Goal: Communication & Community: Answer question/provide support

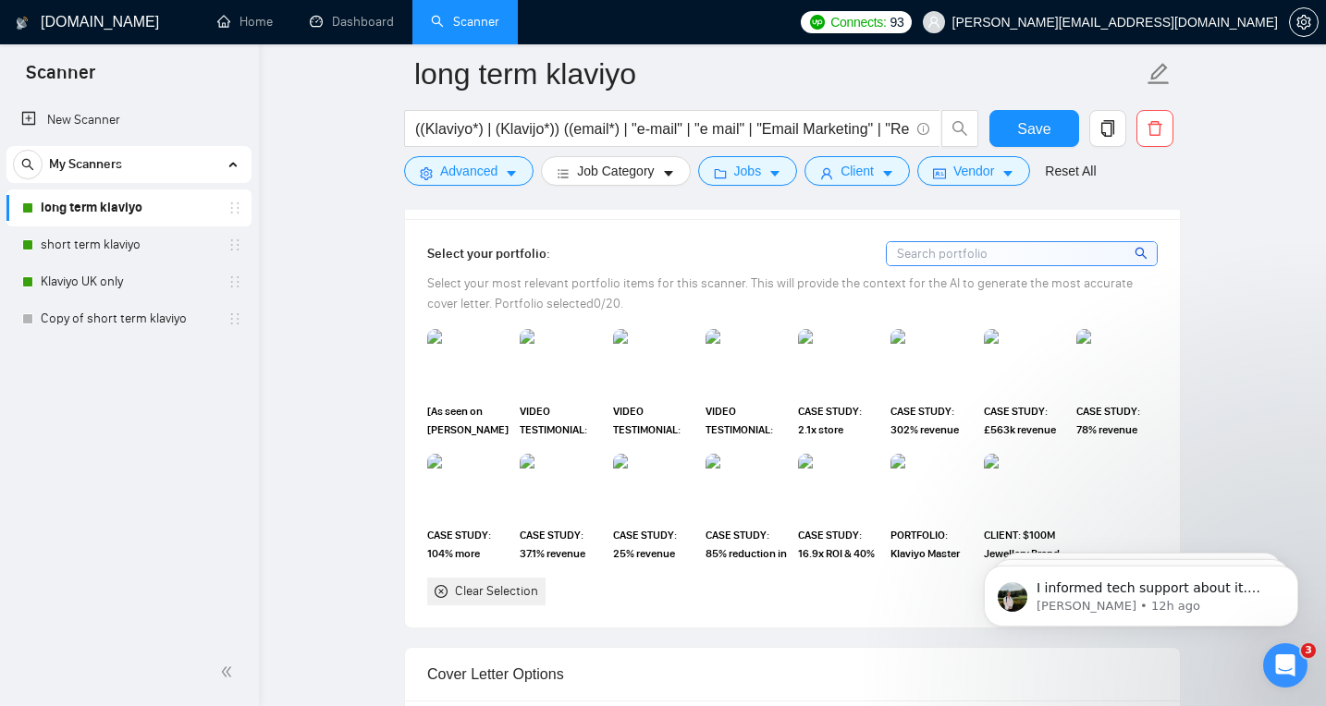
scroll to position [1911, 0]
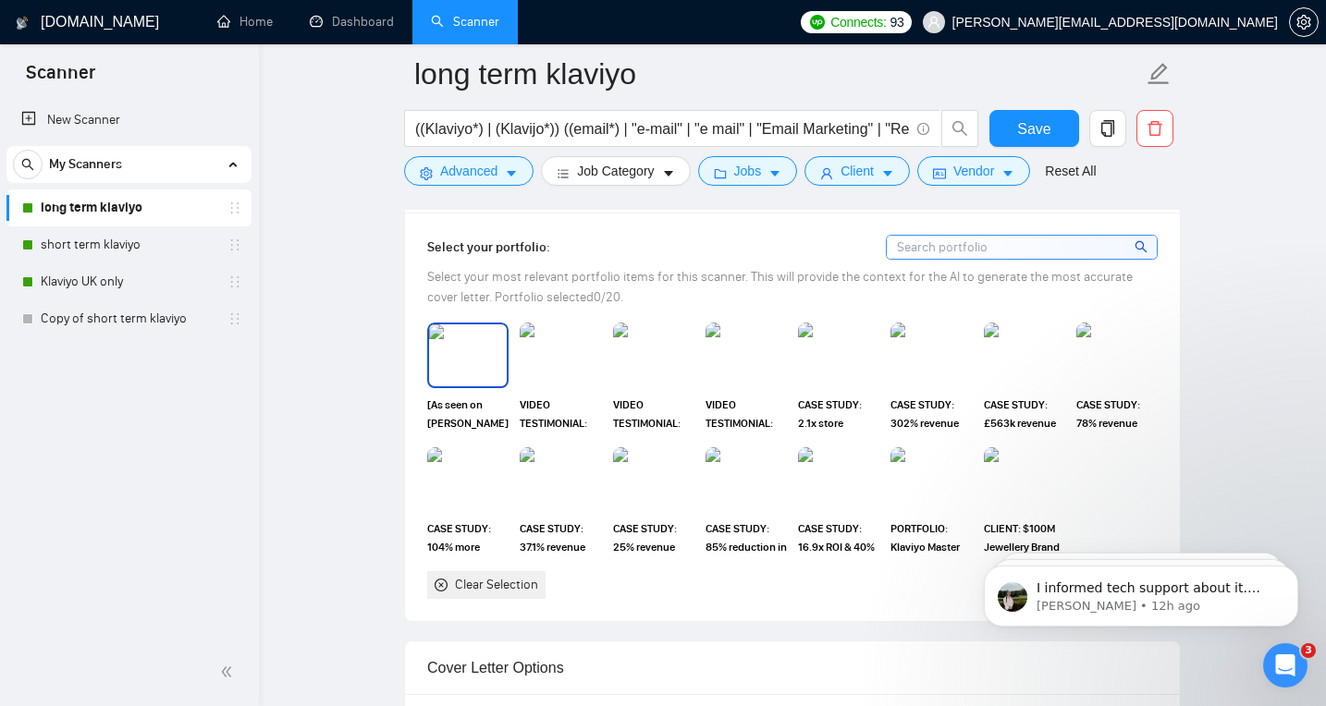
click at [457, 358] on img at bounding box center [468, 354] width 78 height 61
click at [559, 361] on img at bounding box center [560, 354] width 78 height 61
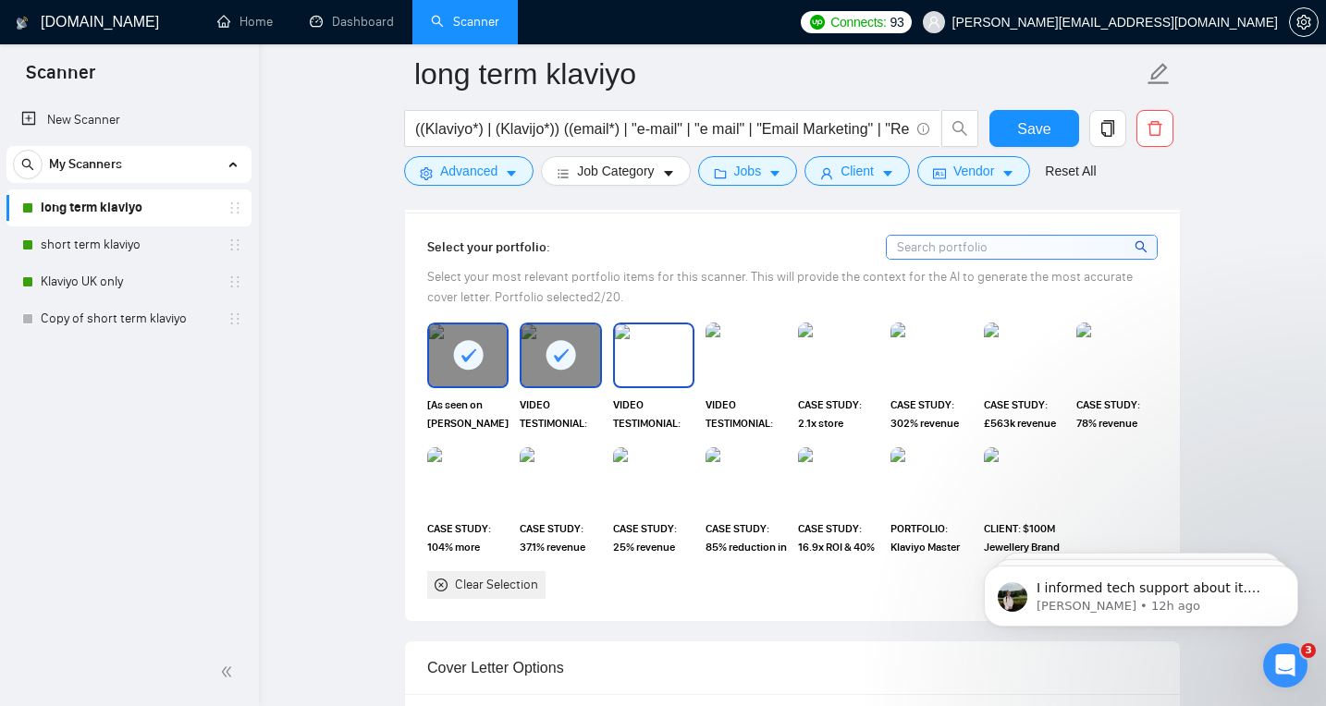
click at [658, 357] on img at bounding box center [654, 354] width 78 height 61
click at [733, 359] on img at bounding box center [746, 354] width 78 height 61
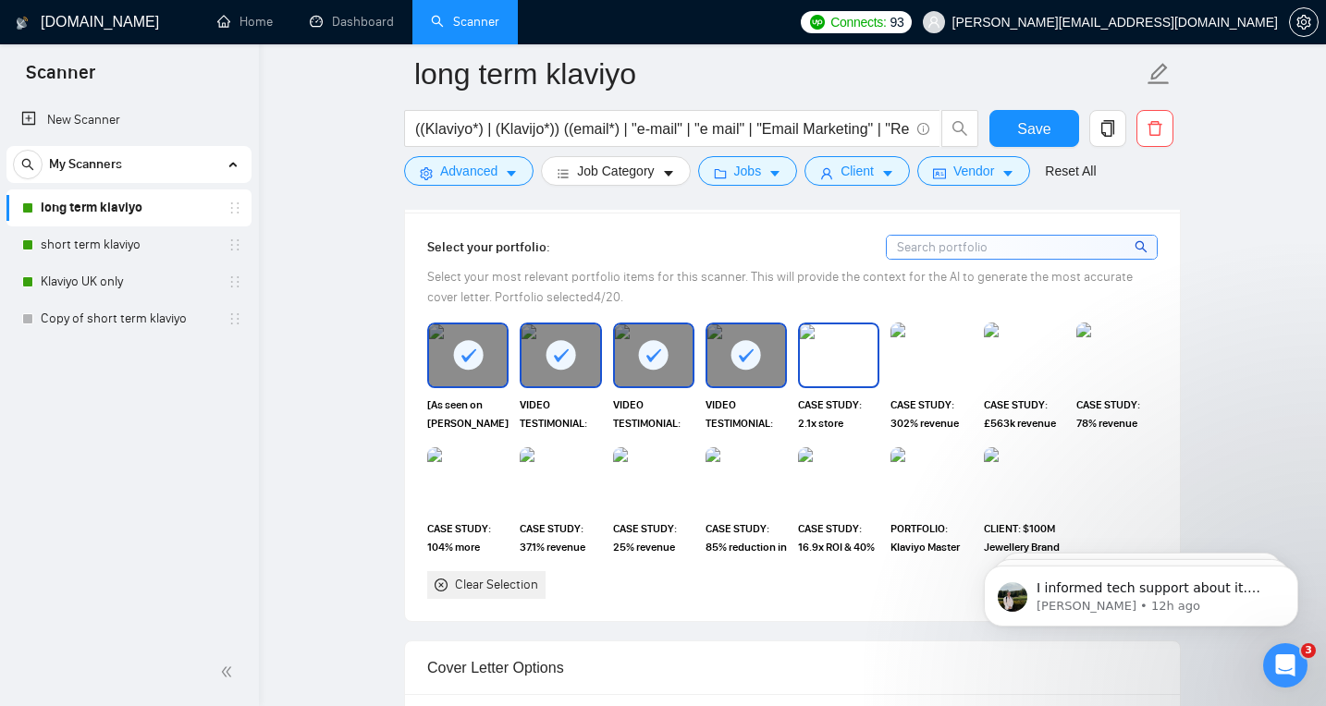
click at [873, 355] on img at bounding box center [839, 354] width 78 height 61
click at [938, 347] on img at bounding box center [931, 354] width 78 height 61
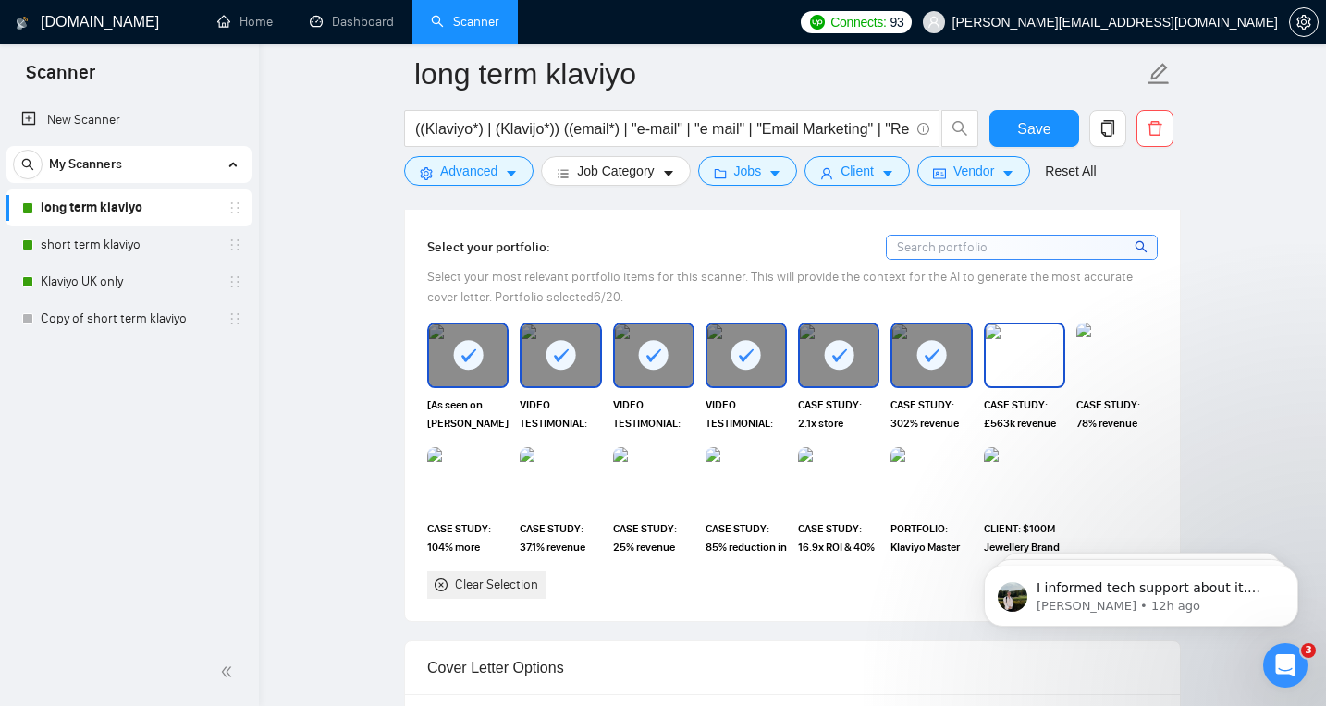
click at [1062, 355] on img at bounding box center [1024, 354] width 78 height 61
click at [1122, 360] on img at bounding box center [1117, 354] width 78 height 61
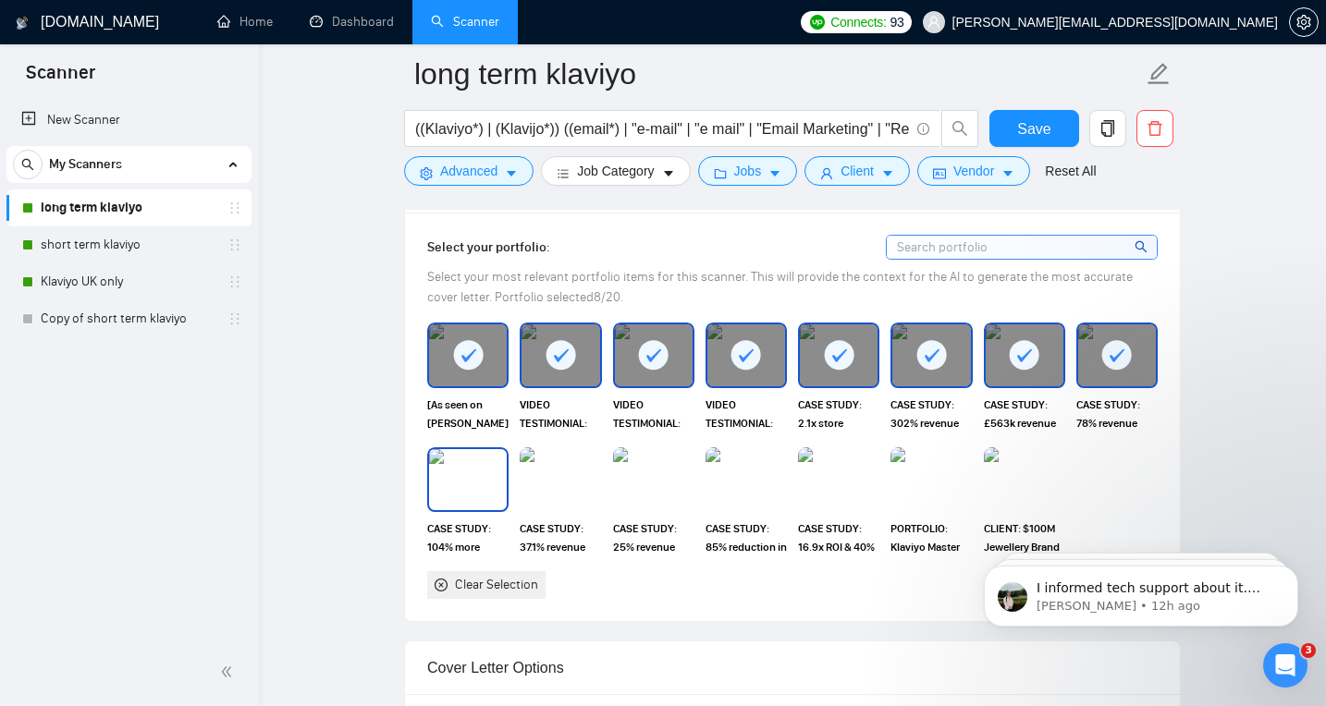
click at [462, 495] on img at bounding box center [468, 479] width 78 height 61
click at [544, 494] on img at bounding box center [560, 479] width 78 height 61
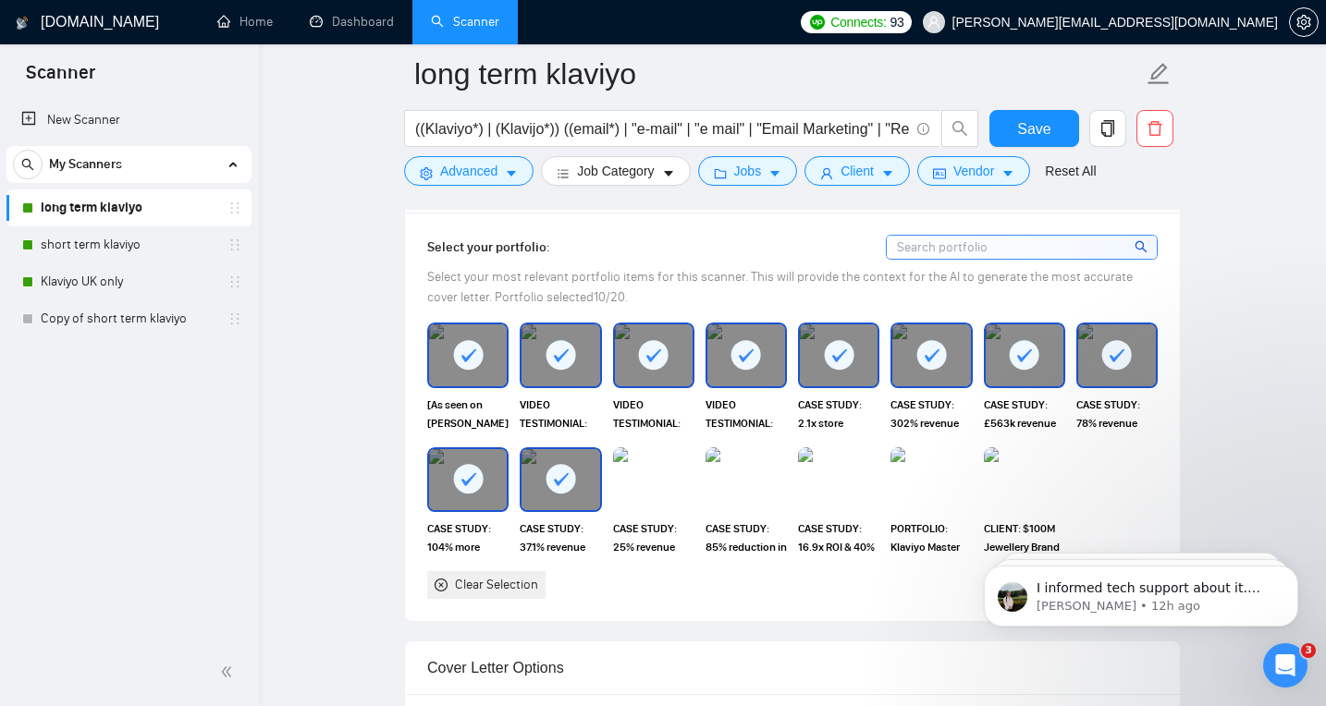
click at [658, 492] on img at bounding box center [653, 479] width 81 height 65
click at [732, 488] on img at bounding box center [746, 479] width 78 height 61
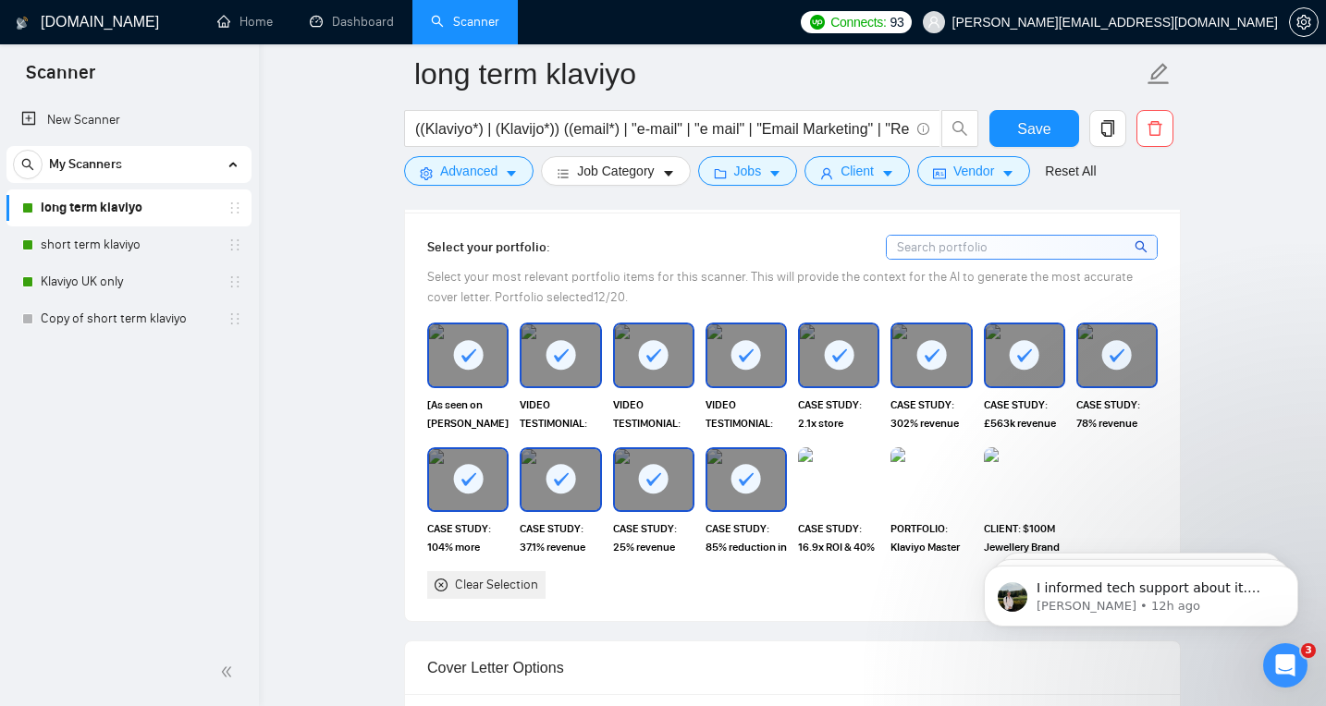
click at [815, 487] on img at bounding box center [838, 479] width 81 height 65
click at [933, 490] on img at bounding box center [931, 479] width 78 height 61
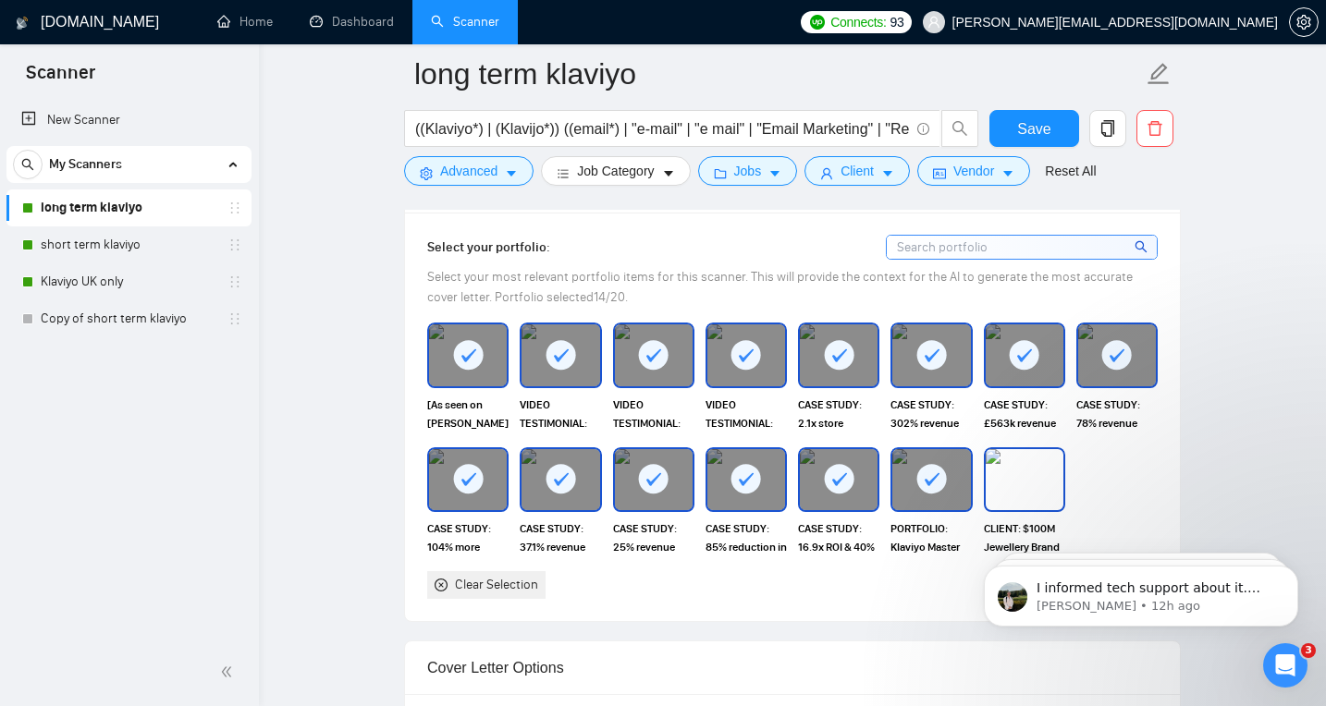
click at [1041, 494] on img at bounding box center [1024, 479] width 78 height 61
click at [1034, 133] on span "Save" at bounding box center [1033, 128] width 33 height 23
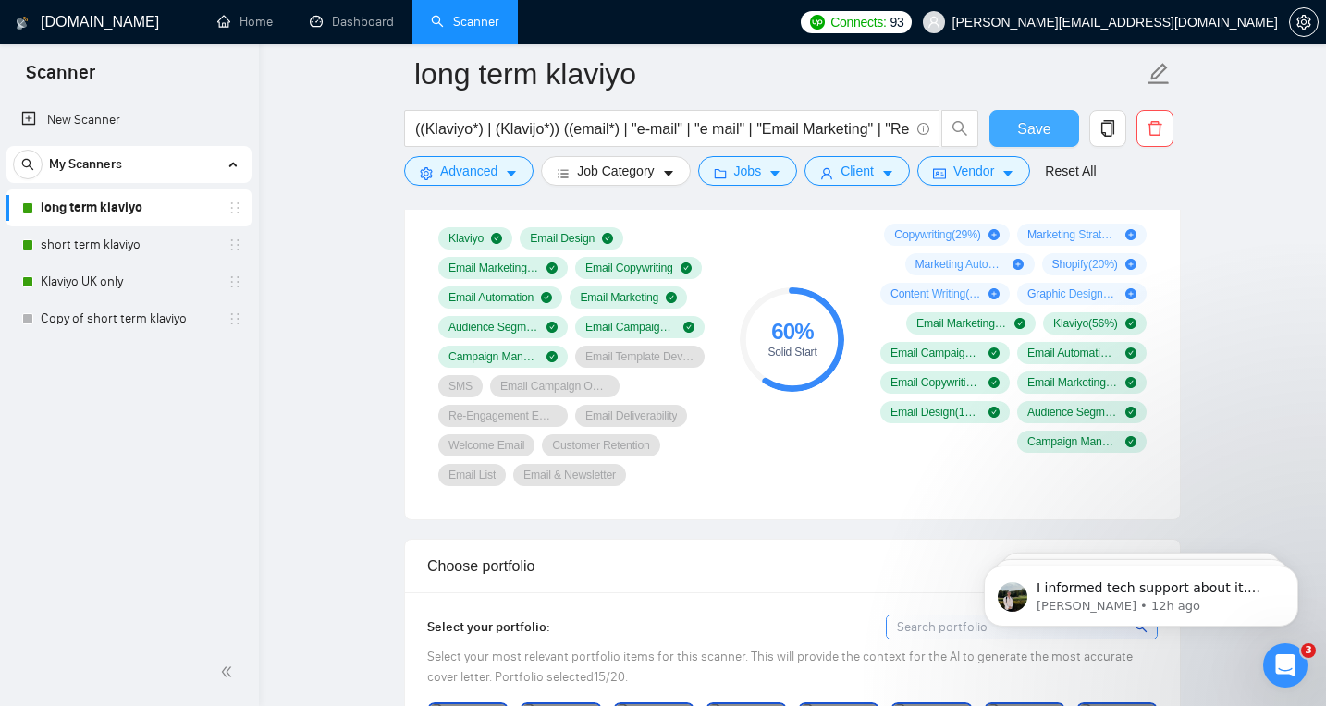
scroll to position [1493, 0]
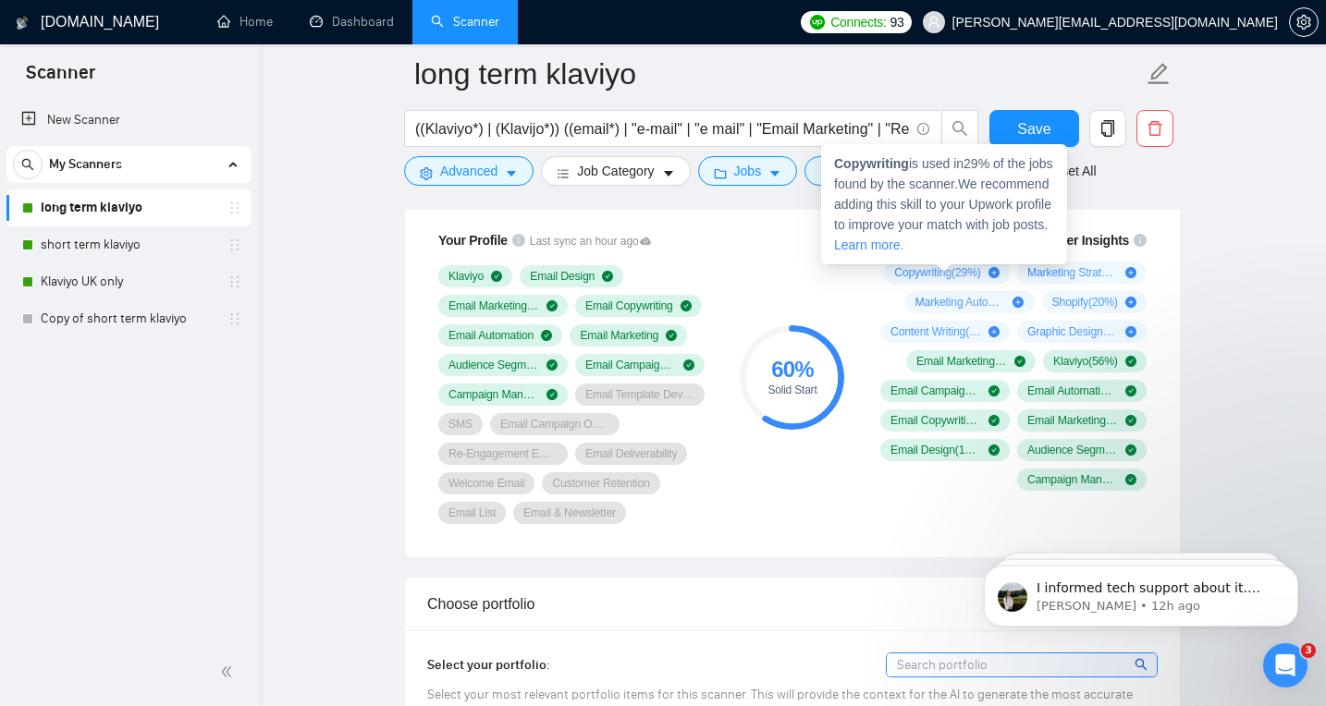
click at [997, 275] on icon "plus-circle" at bounding box center [993, 272] width 11 height 11
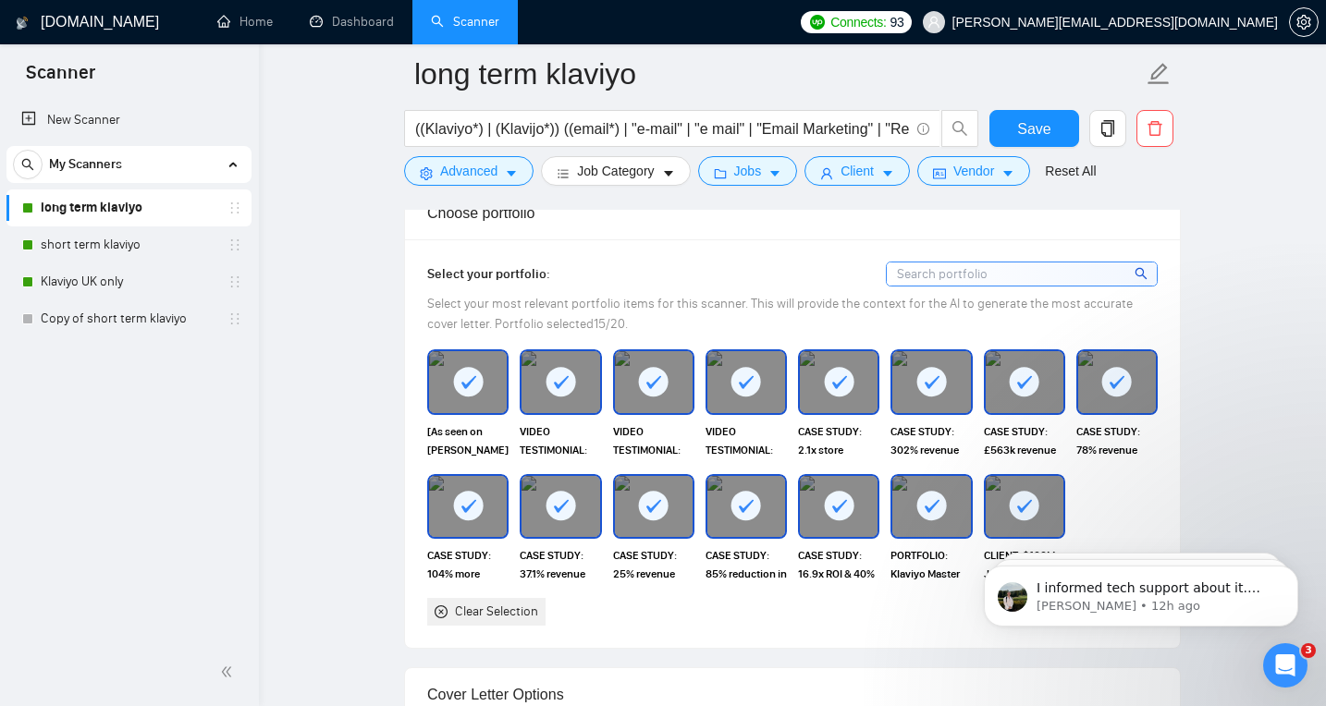
scroll to position [1923, 0]
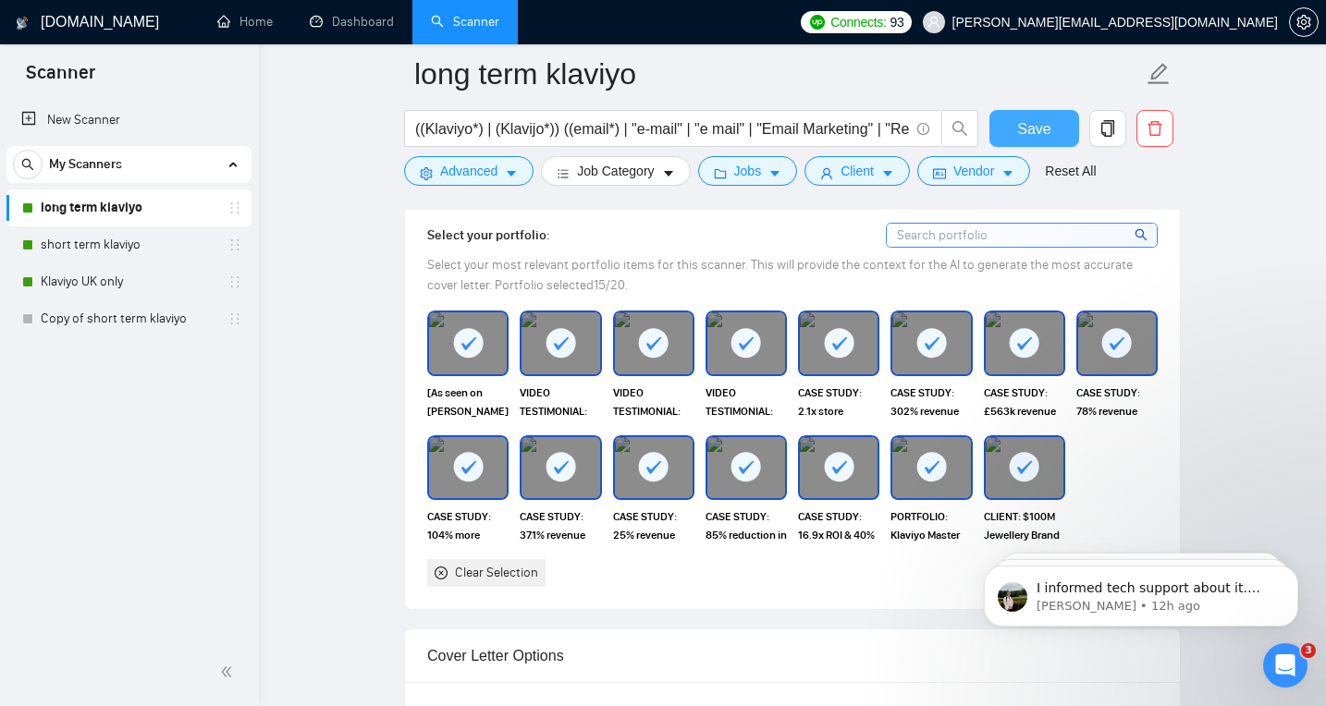
click at [1055, 137] on button "Save" at bounding box center [1034, 128] width 90 height 37
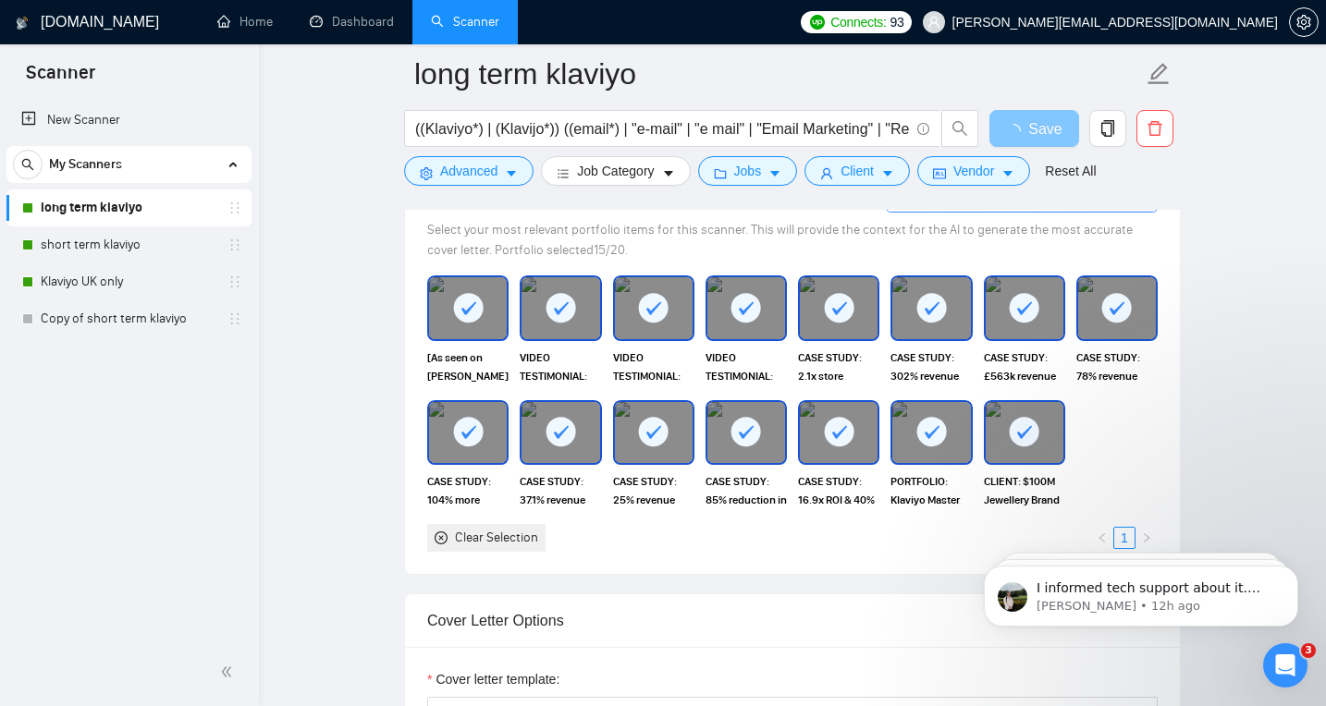
scroll to position [1896, 0]
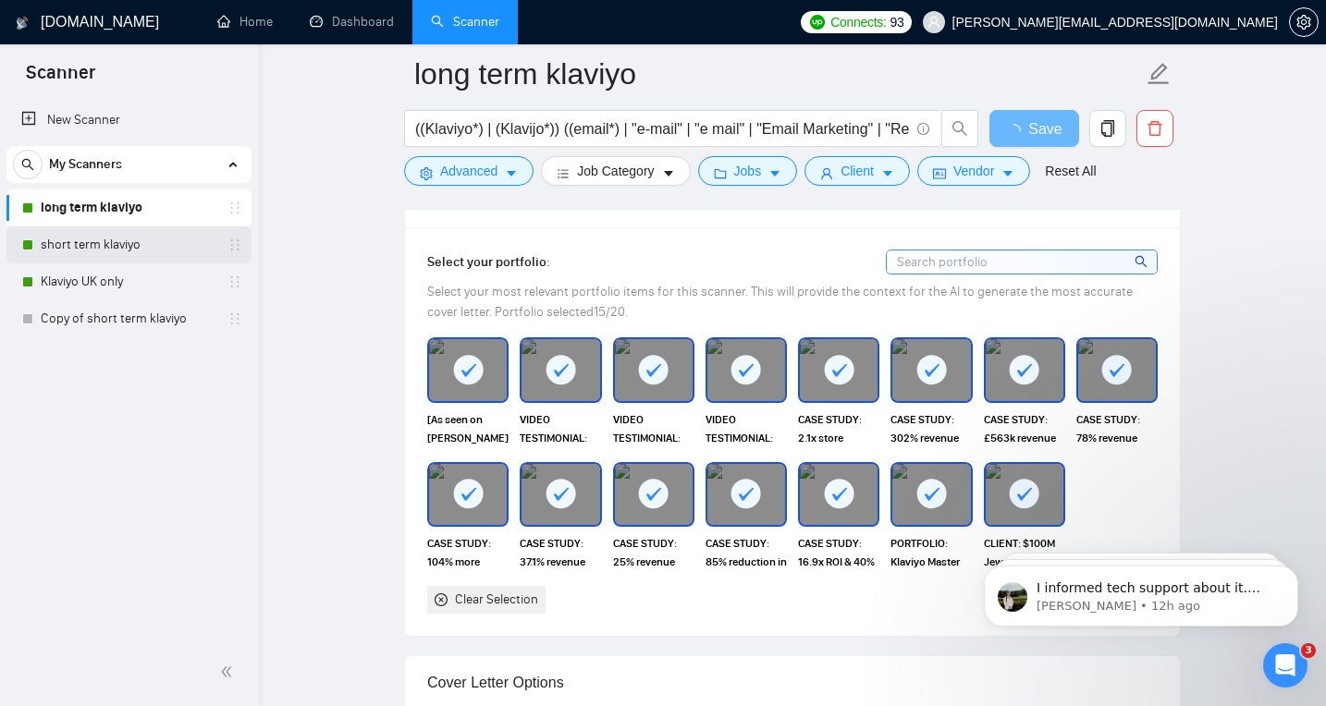
click at [89, 238] on link "short term klaviyo" at bounding box center [129, 244] width 176 height 37
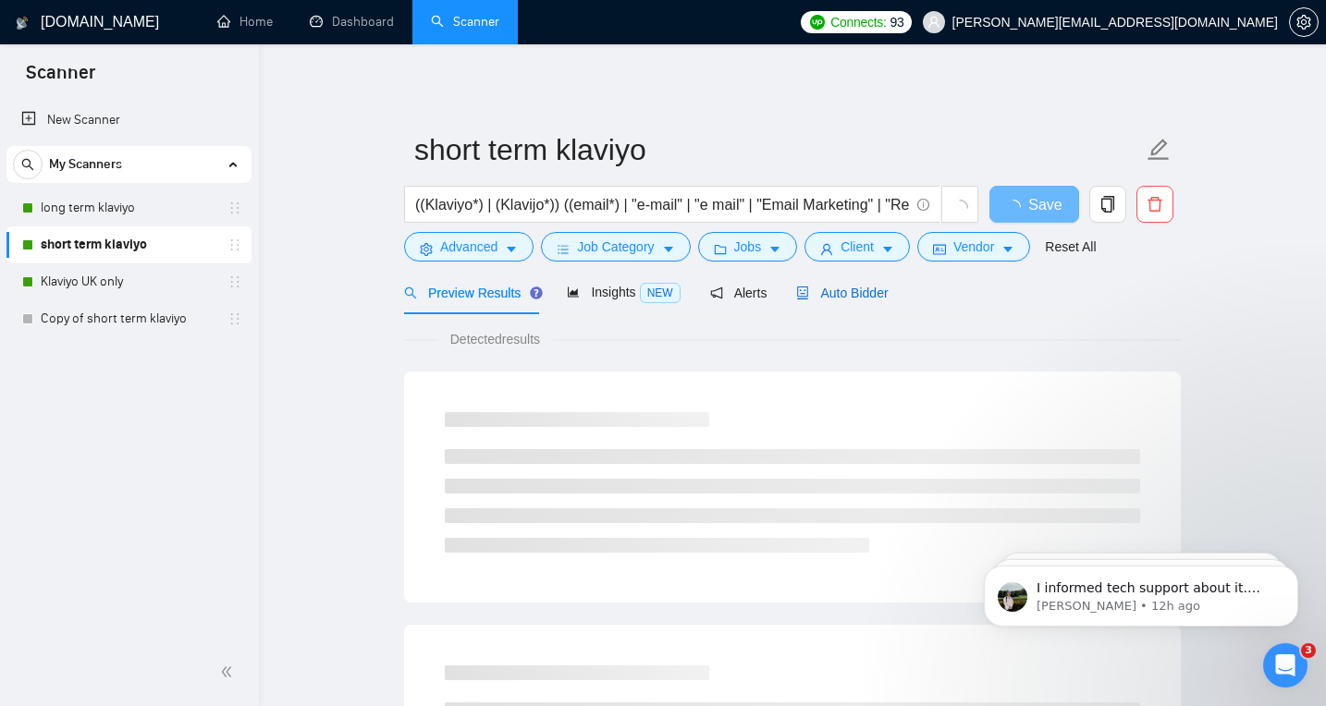
click at [851, 284] on div "Auto Bidder" at bounding box center [842, 293] width 92 height 20
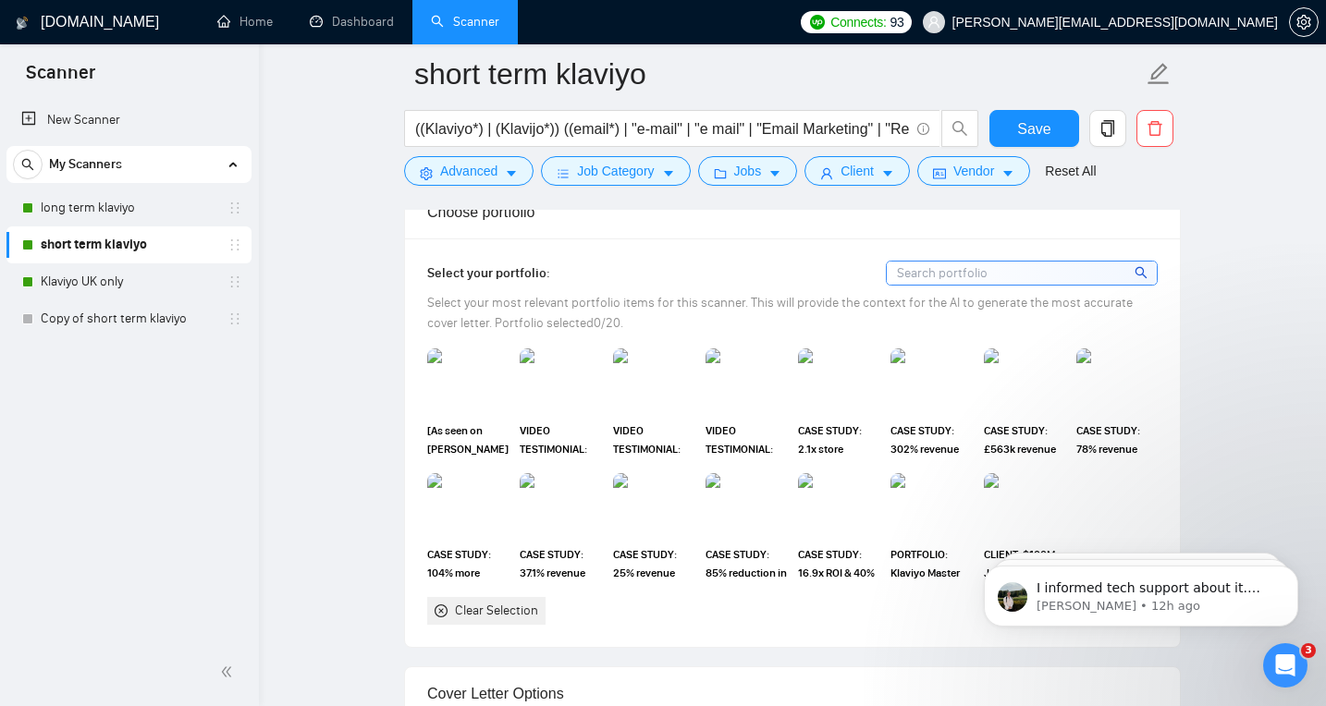
scroll to position [1653, 0]
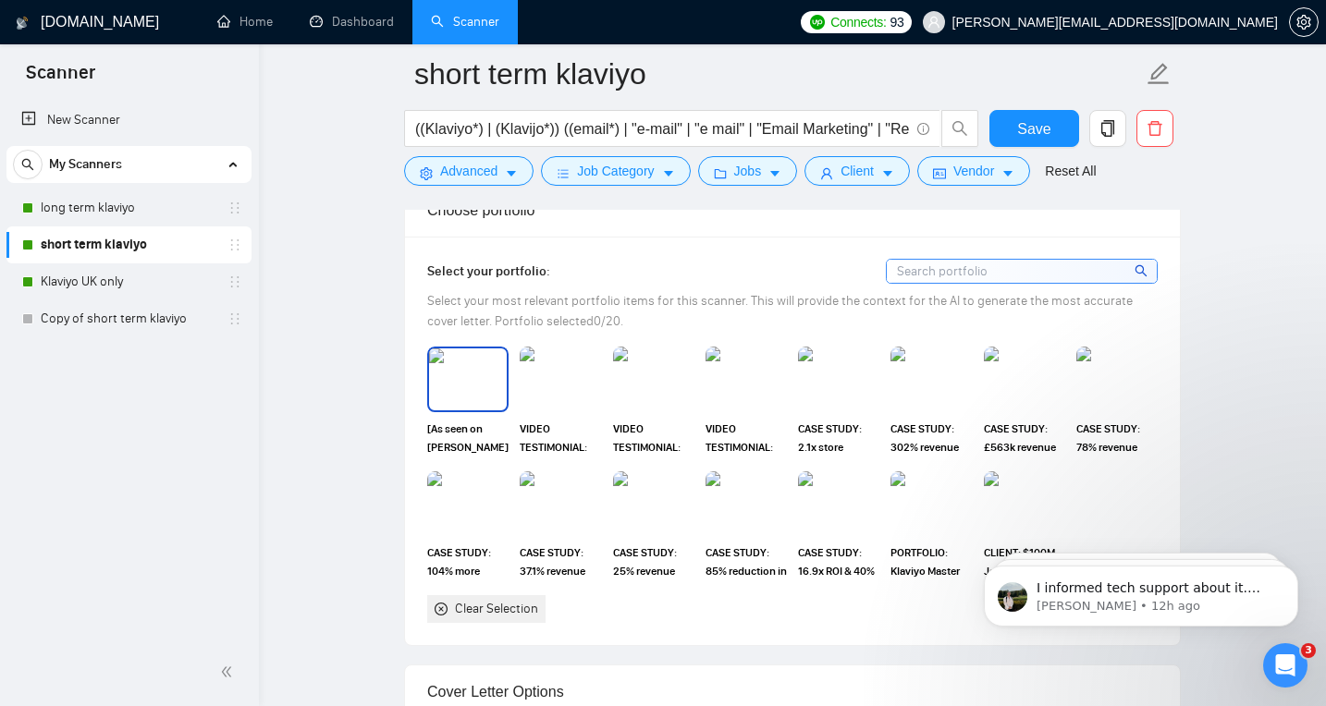
click at [456, 366] on img at bounding box center [468, 378] width 78 height 61
click at [593, 376] on img at bounding box center [560, 378] width 78 height 61
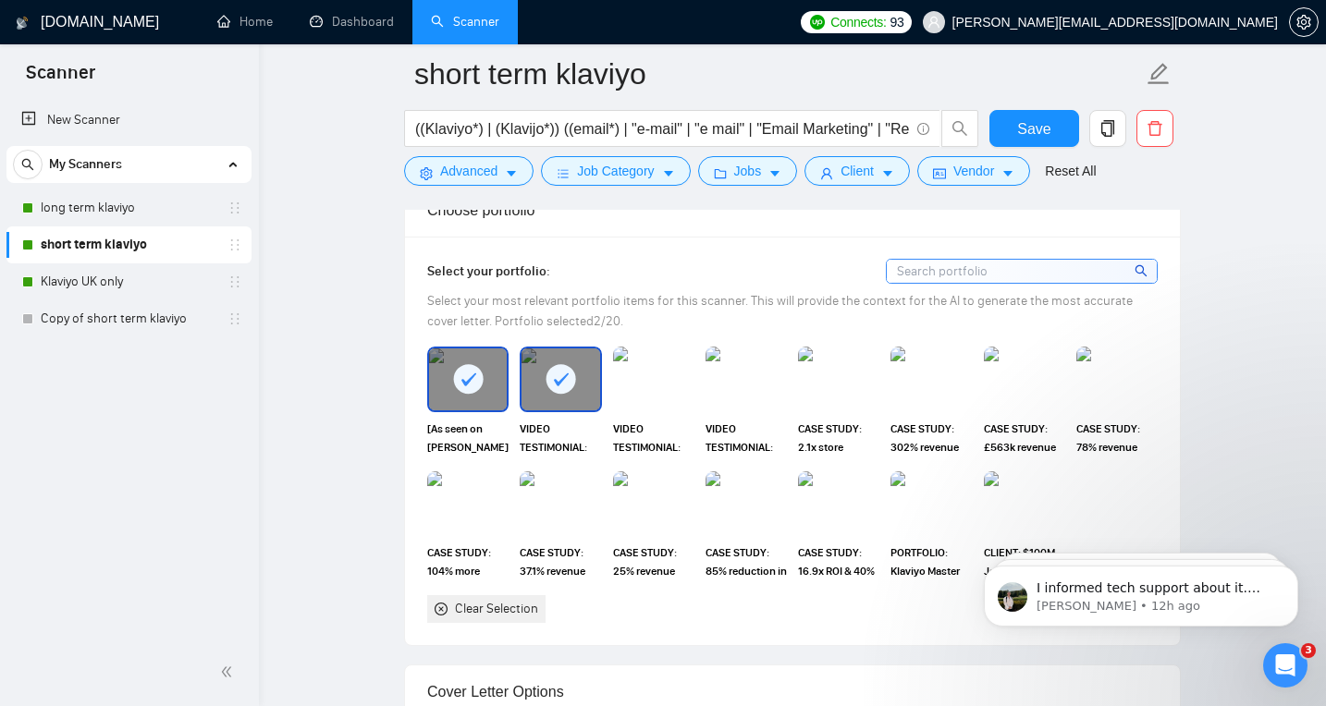
click at [700, 387] on div "VIDEO TESTIMONIAL: 20% yearly growth & 129% less discounts (📈 profit)" at bounding box center [746, 401] width 92 height 109
click at [692, 388] on div at bounding box center [653, 379] width 81 height 65
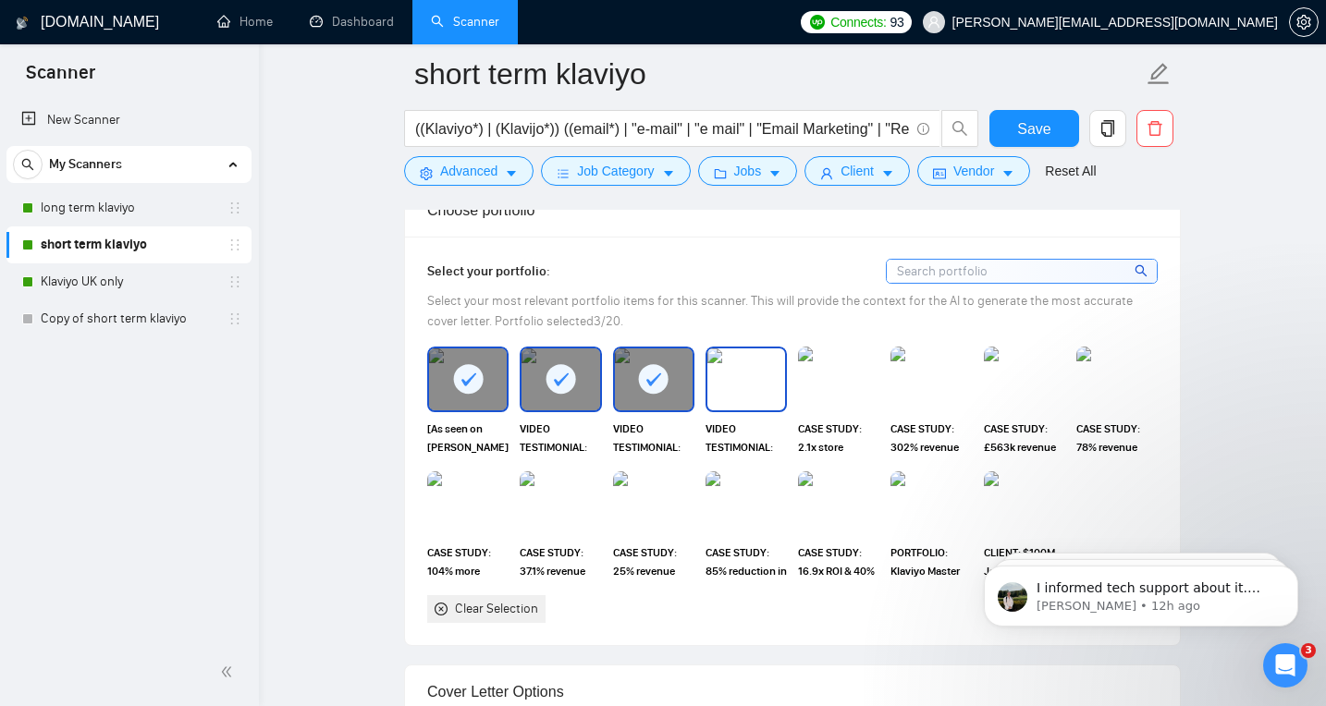
click at [857, 389] on img at bounding box center [838, 379] width 81 height 65
click at [870, 381] on div at bounding box center [839, 378] width 78 height 61
click at [760, 392] on img at bounding box center [746, 378] width 78 height 61
click at [858, 397] on img at bounding box center [839, 378] width 78 height 61
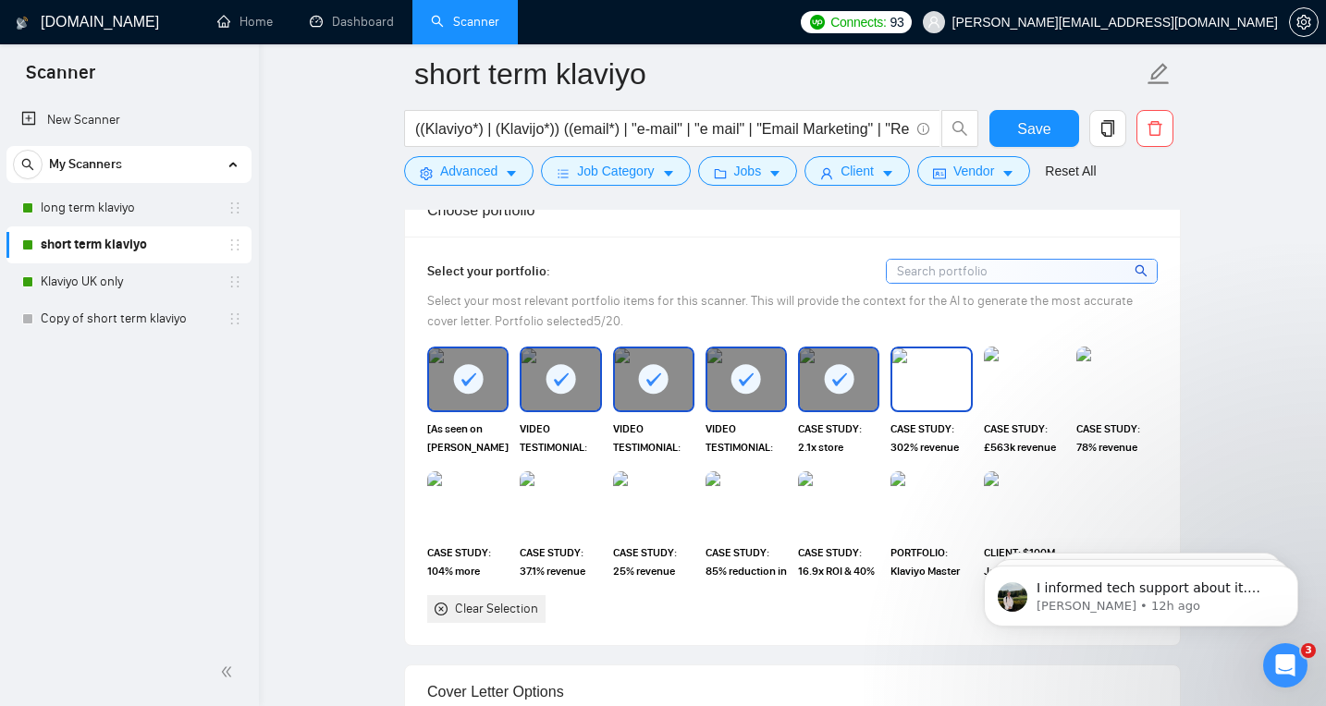
drag, startPoint x: 919, startPoint y: 396, endPoint x: 991, endPoint y: 396, distance: 72.1
click at [919, 396] on img at bounding box center [931, 378] width 78 height 61
click at [1006, 397] on img at bounding box center [1024, 378] width 78 height 61
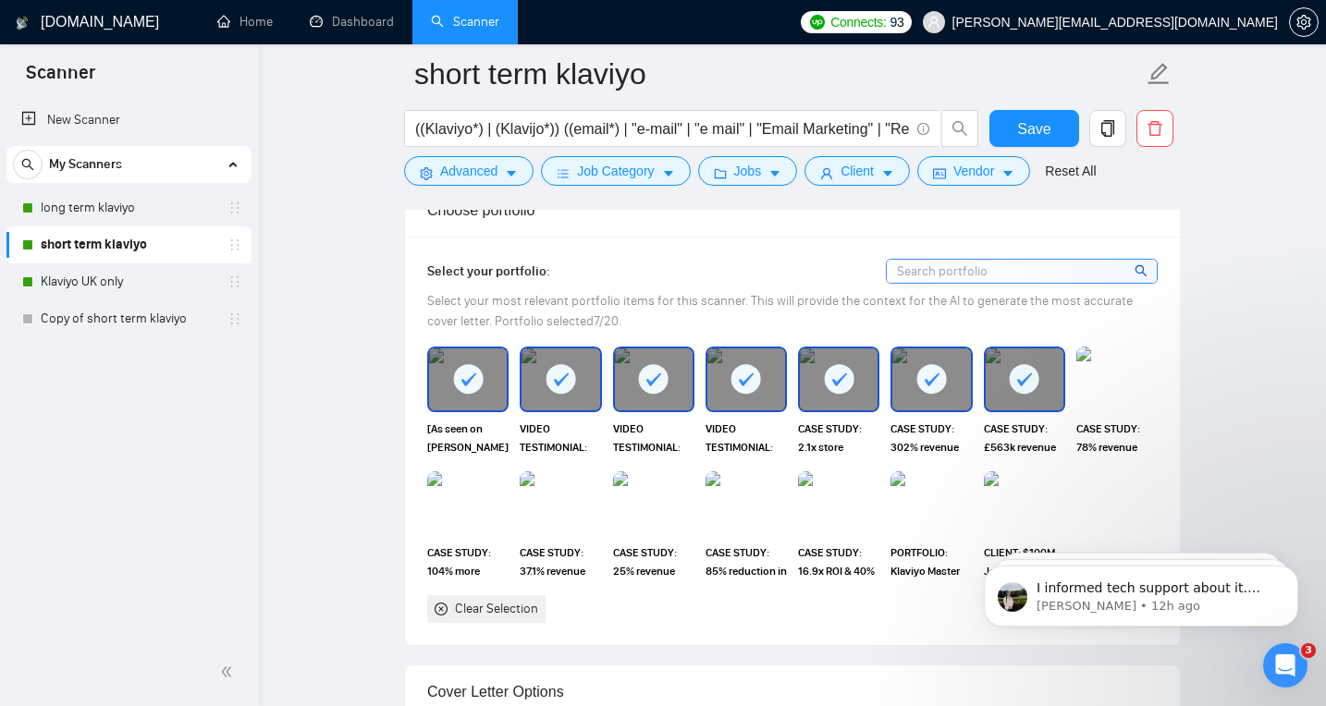
click at [1129, 397] on img at bounding box center [1116, 379] width 81 height 65
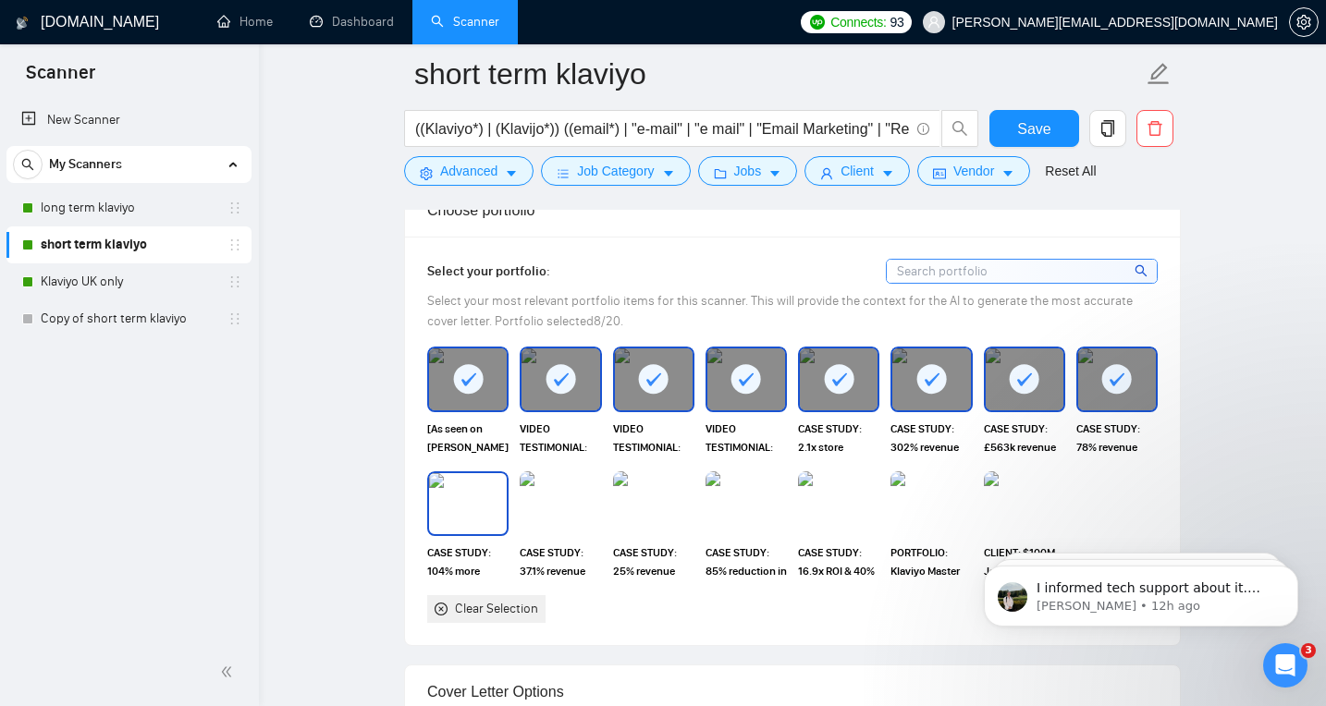
click at [482, 521] on img at bounding box center [468, 503] width 78 height 61
click at [575, 518] on img at bounding box center [559, 503] width 81 height 65
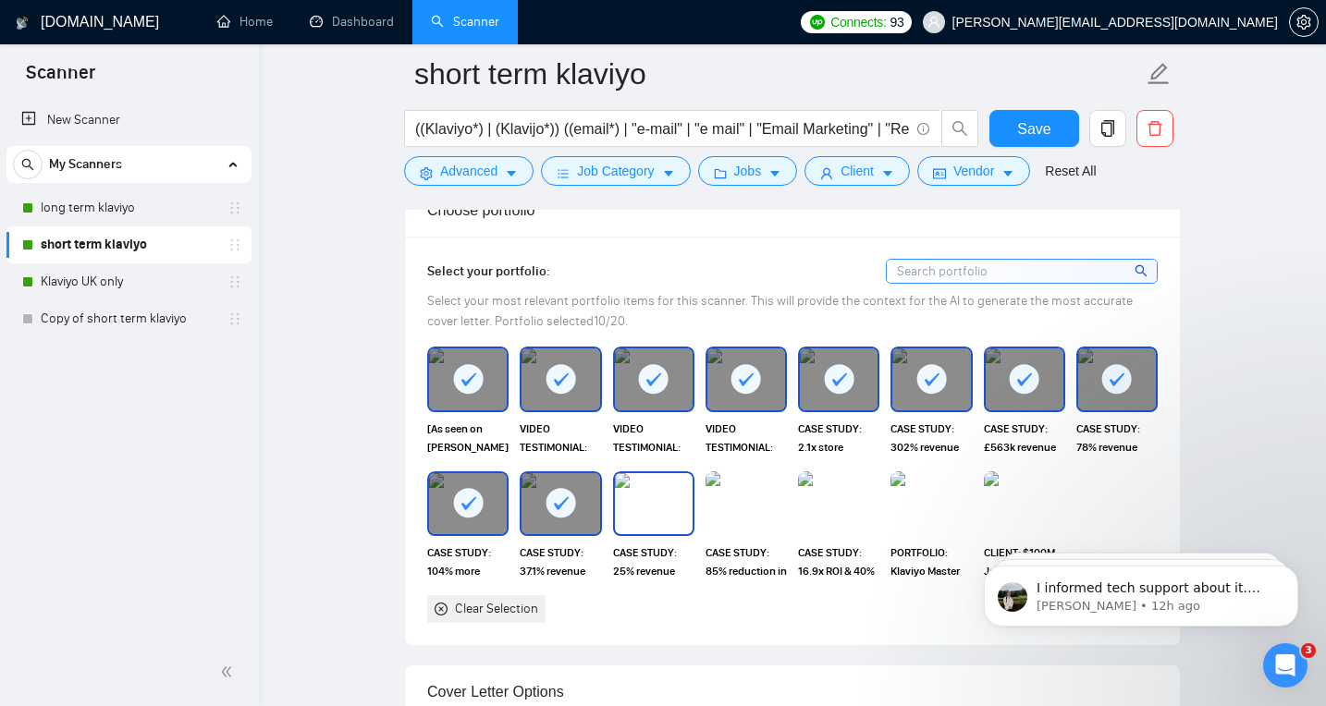
click at [644, 517] on img at bounding box center [654, 503] width 78 height 61
click at [741, 515] on img at bounding box center [746, 503] width 78 height 61
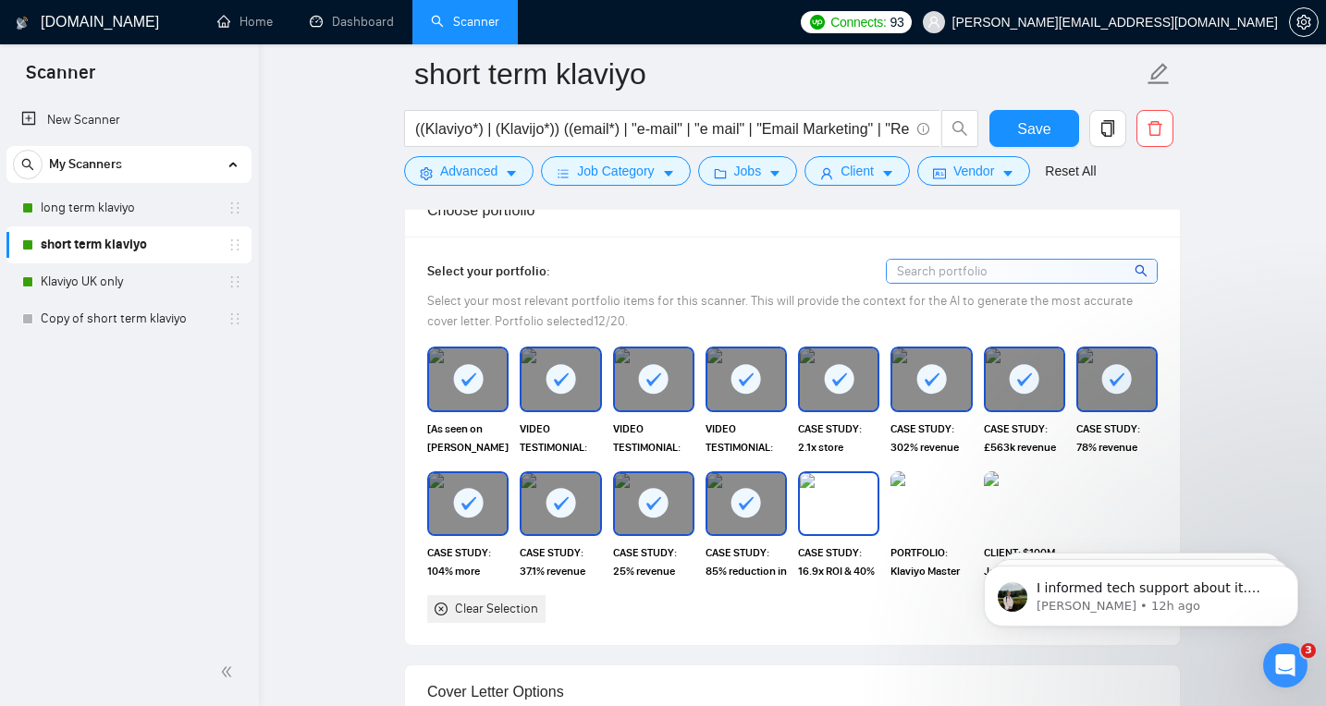
click at [822, 512] on img at bounding box center [839, 503] width 78 height 61
click at [940, 514] on img at bounding box center [930, 503] width 81 height 65
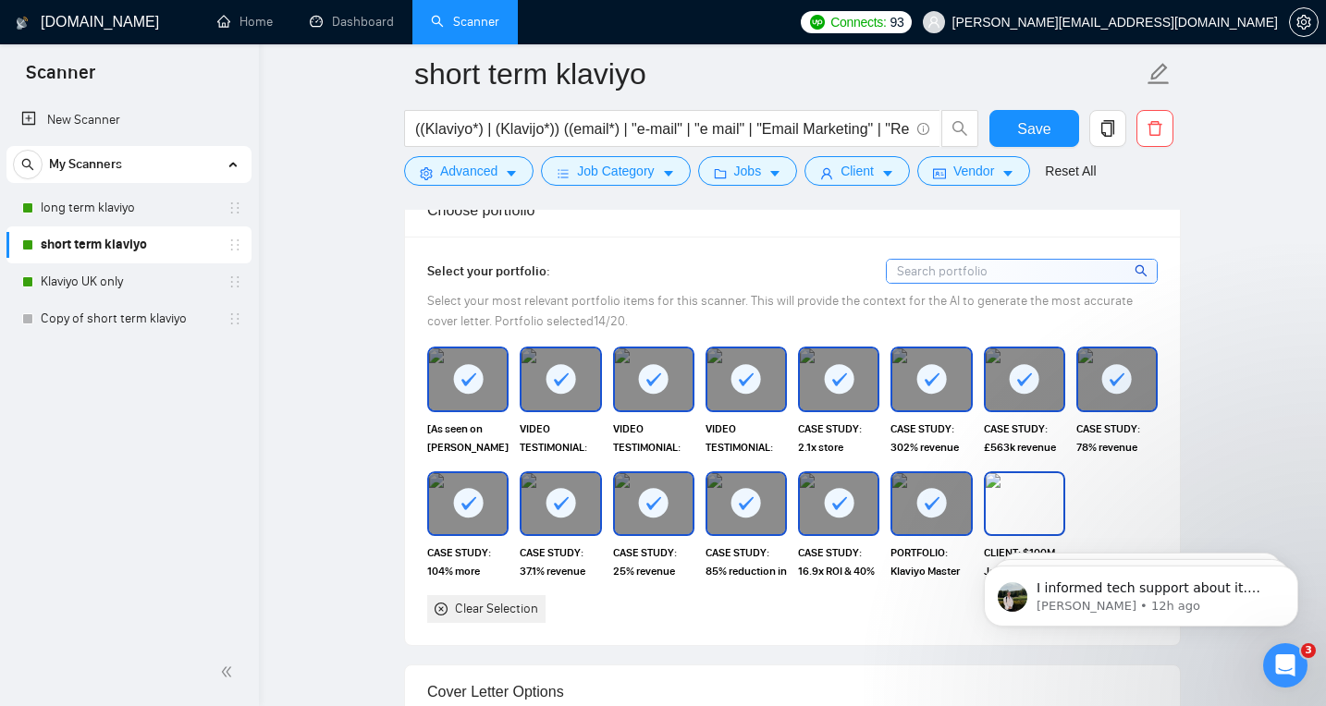
click at [1038, 504] on img at bounding box center [1024, 503] width 78 height 61
click at [1039, 135] on span "Save" at bounding box center [1033, 128] width 33 height 23
click at [102, 279] on link "Klaviyo UK only" at bounding box center [129, 281] width 176 height 37
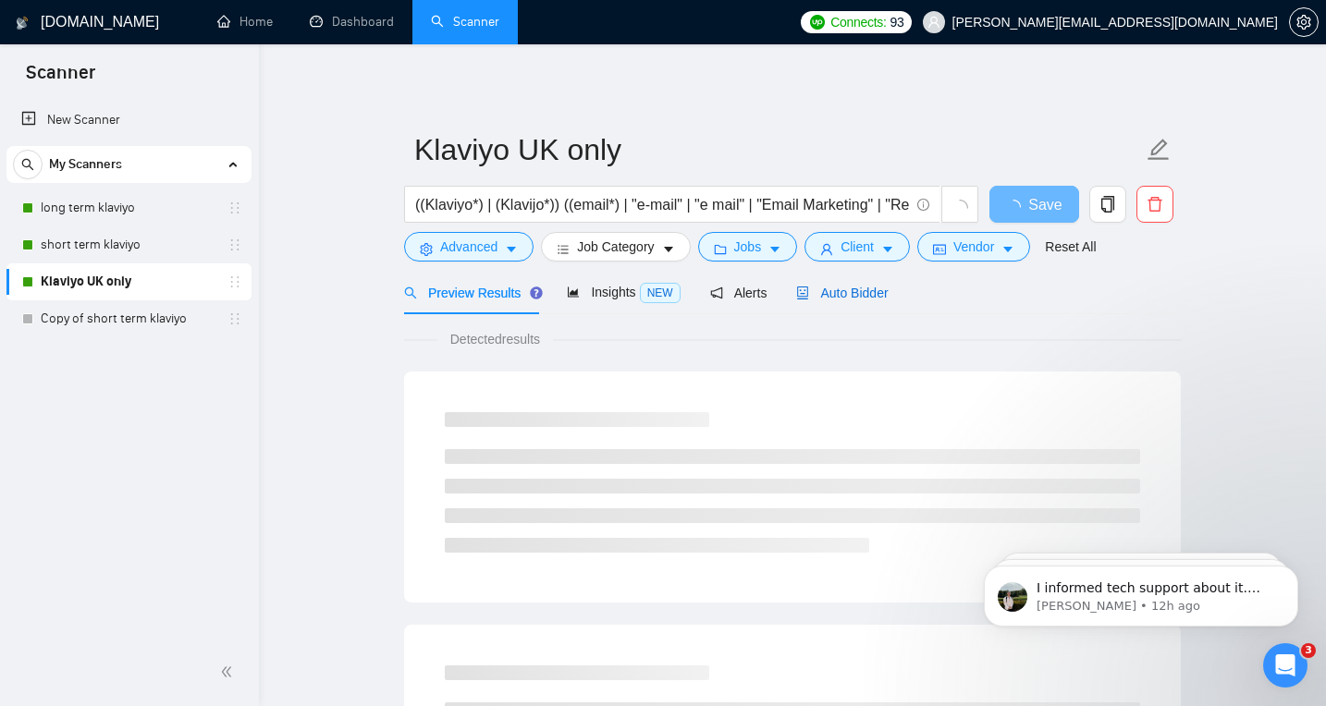
click at [867, 292] on span "Auto Bidder" at bounding box center [842, 293] width 92 height 15
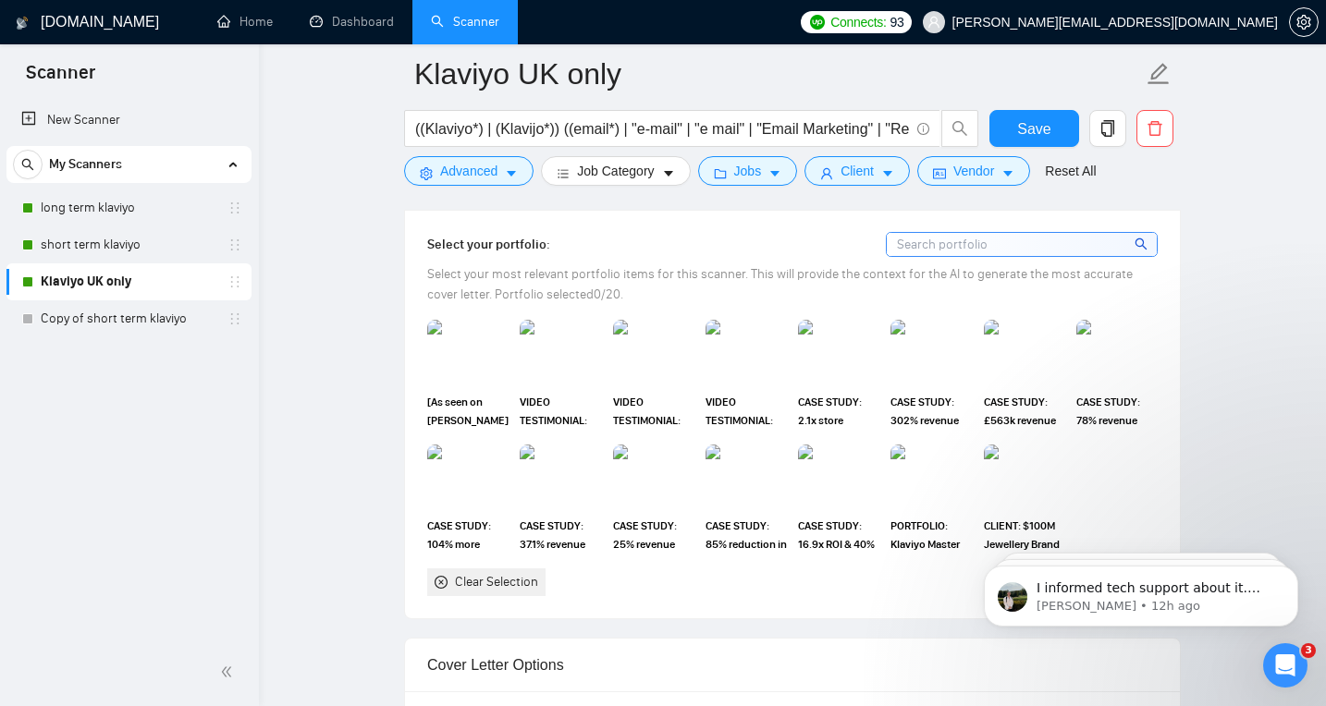
scroll to position [1681, 0]
click at [440, 352] on img at bounding box center [468, 350] width 78 height 61
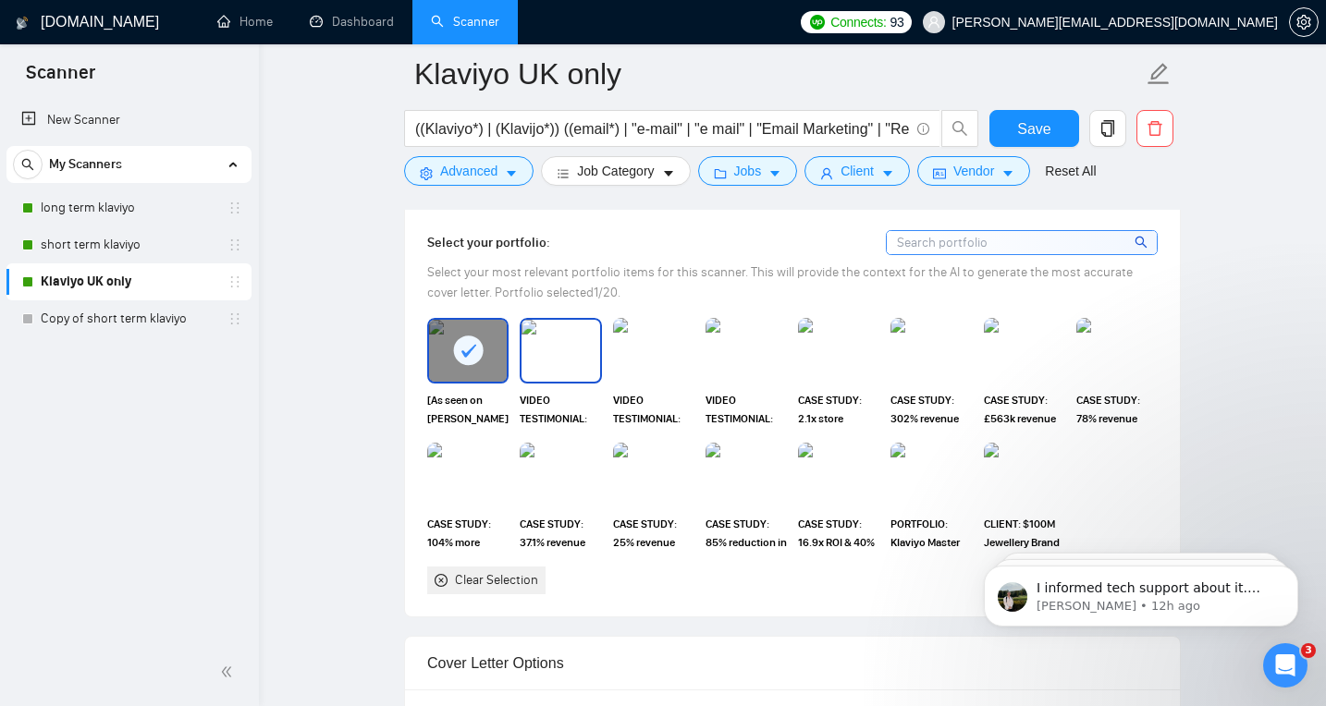
click at [544, 350] on img at bounding box center [560, 350] width 78 height 61
click at [676, 352] on img at bounding box center [654, 350] width 78 height 61
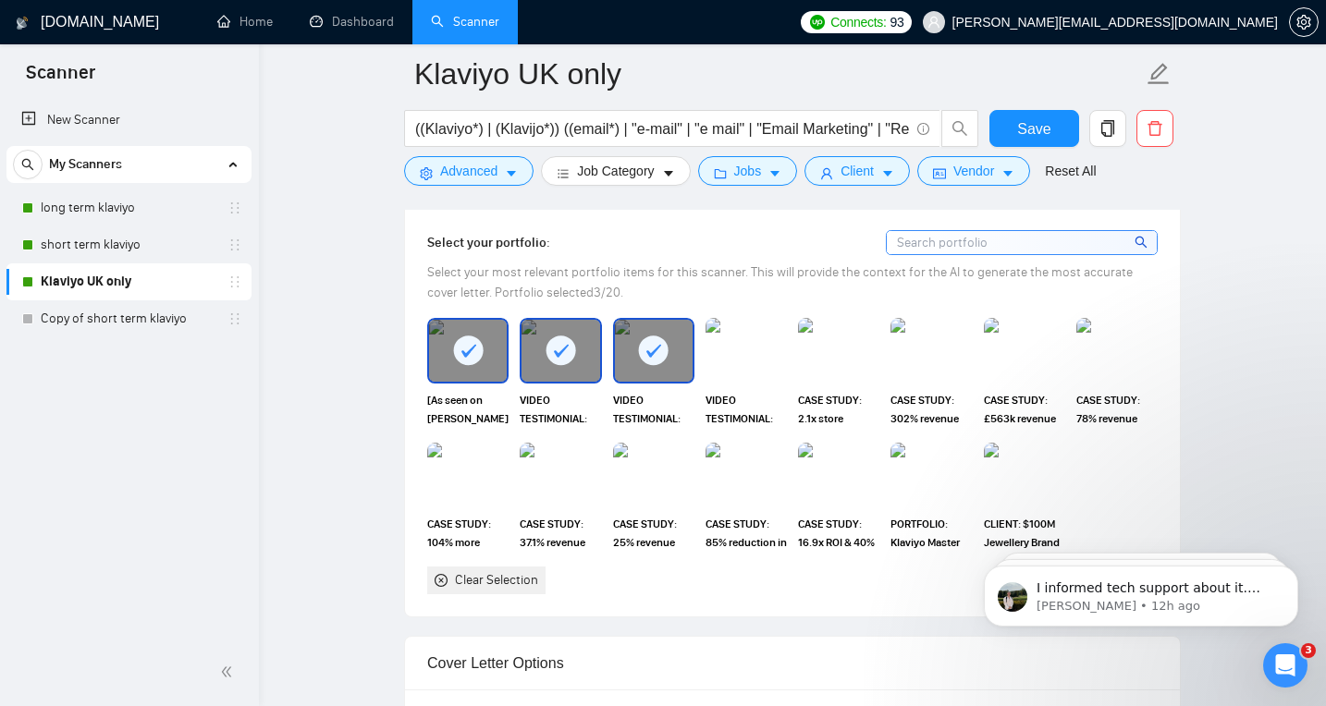
click at [749, 347] on img at bounding box center [745, 350] width 81 height 65
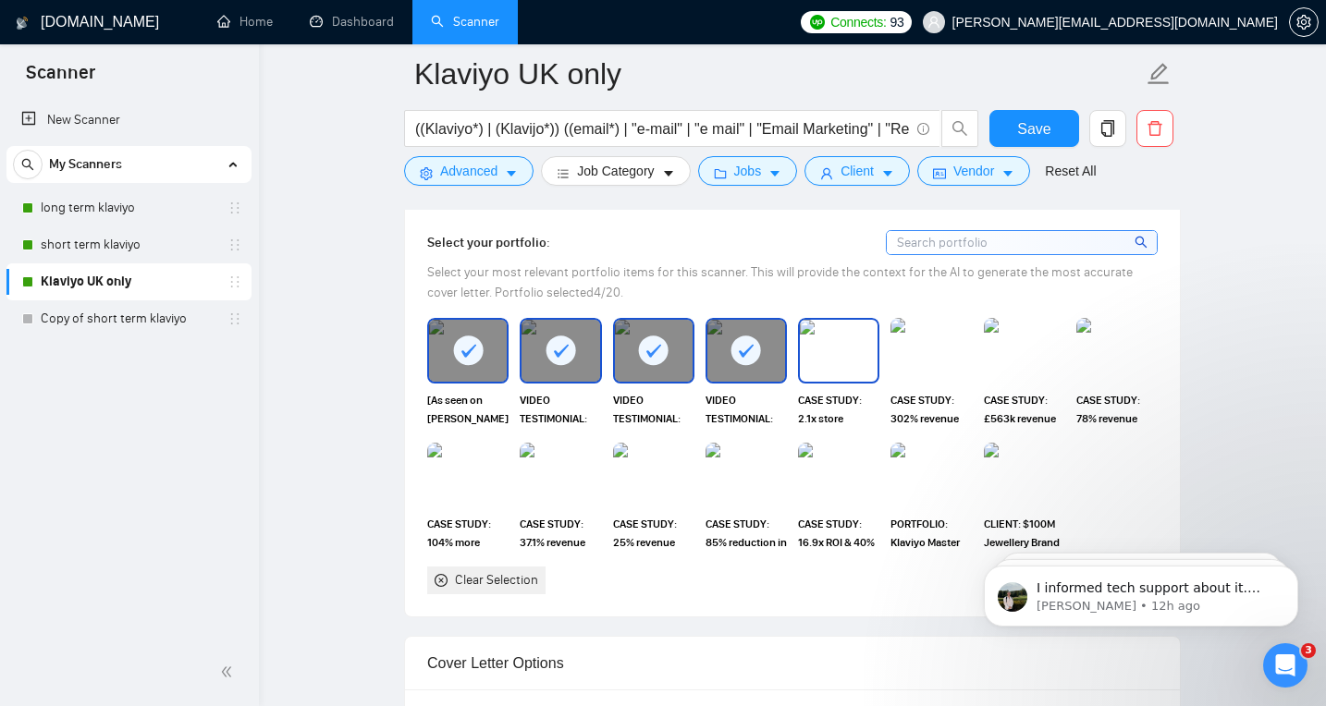
click at [837, 347] on img at bounding box center [839, 350] width 78 height 61
click at [924, 356] on img at bounding box center [931, 350] width 78 height 61
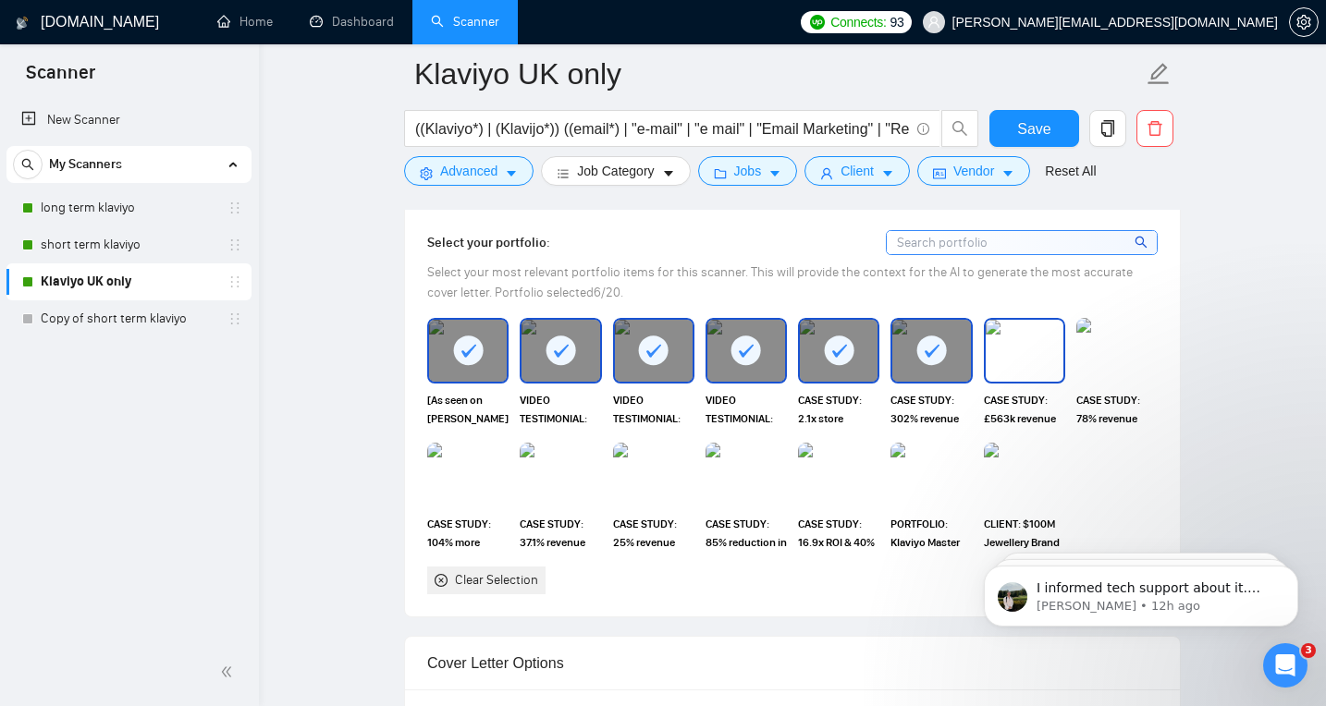
click at [1017, 358] on img at bounding box center [1024, 350] width 78 height 61
click at [1109, 358] on img at bounding box center [1116, 350] width 81 height 65
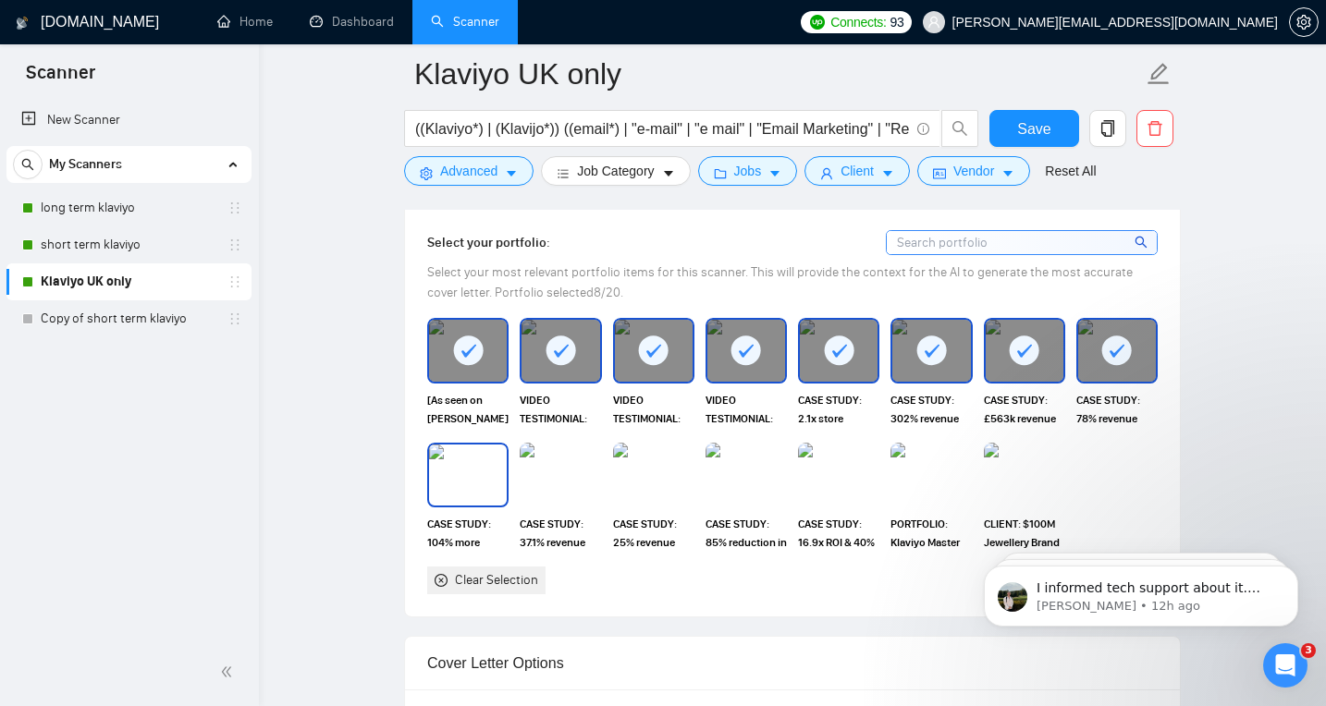
click at [488, 495] on img at bounding box center [468, 475] width 78 height 61
click at [607, 479] on div "CASE STUDY: 25% revenue growth [DATE]" at bounding box center [653, 497] width 92 height 109
click at [568, 487] on img at bounding box center [560, 475] width 78 height 61
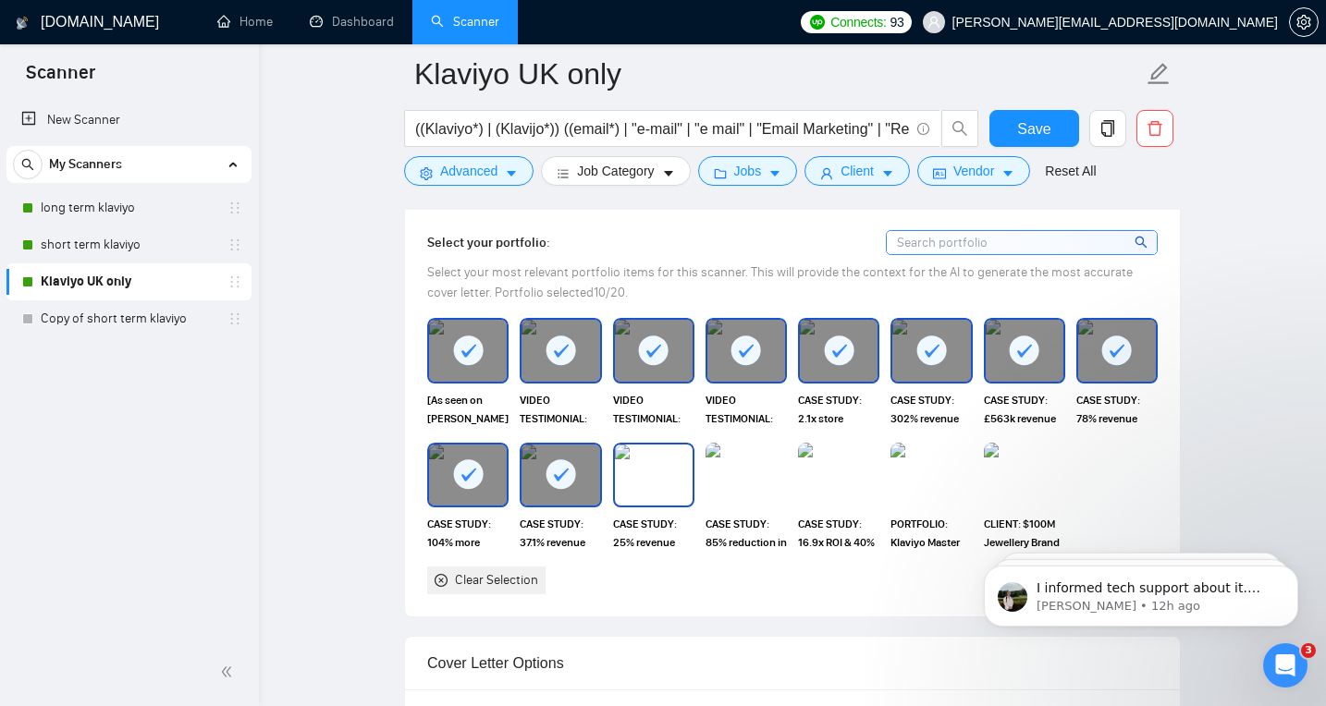
click at [648, 482] on img at bounding box center [654, 475] width 78 height 61
click at [747, 472] on img at bounding box center [746, 475] width 78 height 61
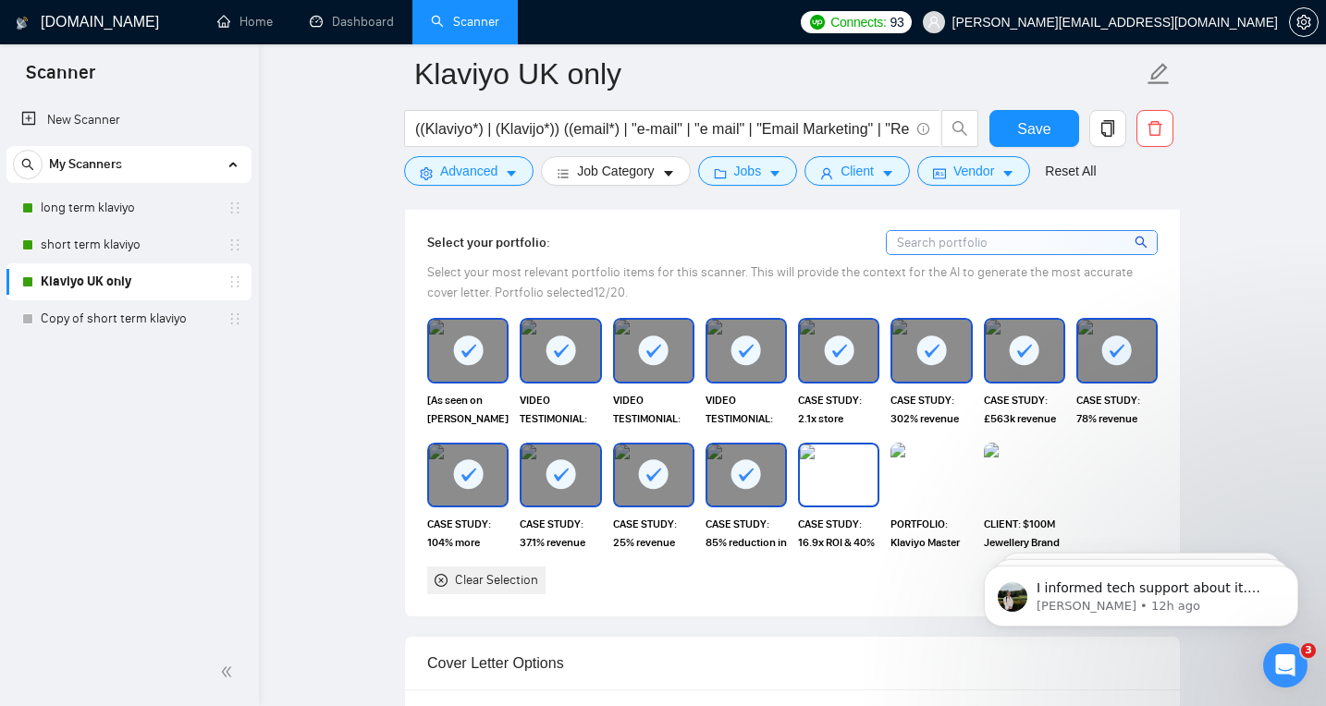
click at [845, 473] on img at bounding box center [839, 475] width 78 height 61
click at [918, 470] on img at bounding box center [931, 475] width 78 height 61
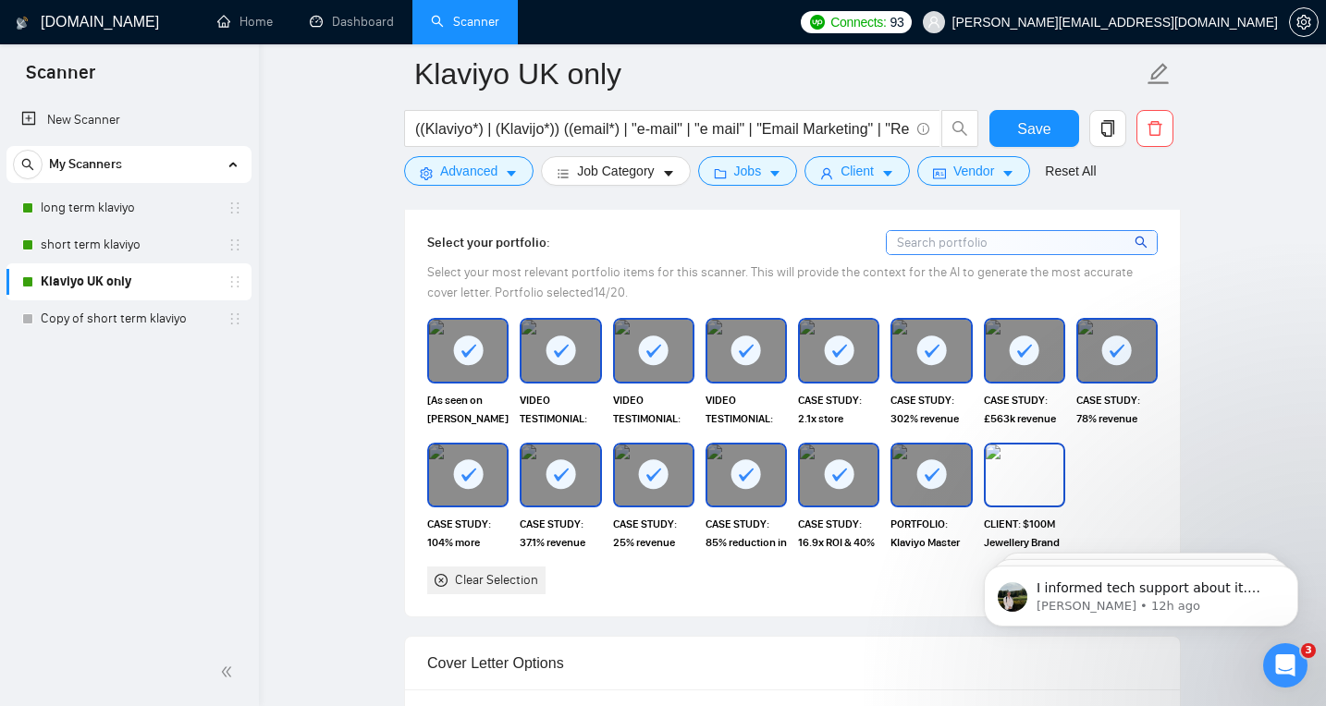
click at [1033, 472] on img at bounding box center [1024, 475] width 78 height 61
drag, startPoint x: 1033, startPoint y: 122, endPoint x: 1032, endPoint y: 132, distance: 10.3
click at [1033, 122] on span "Save" at bounding box center [1033, 128] width 33 height 23
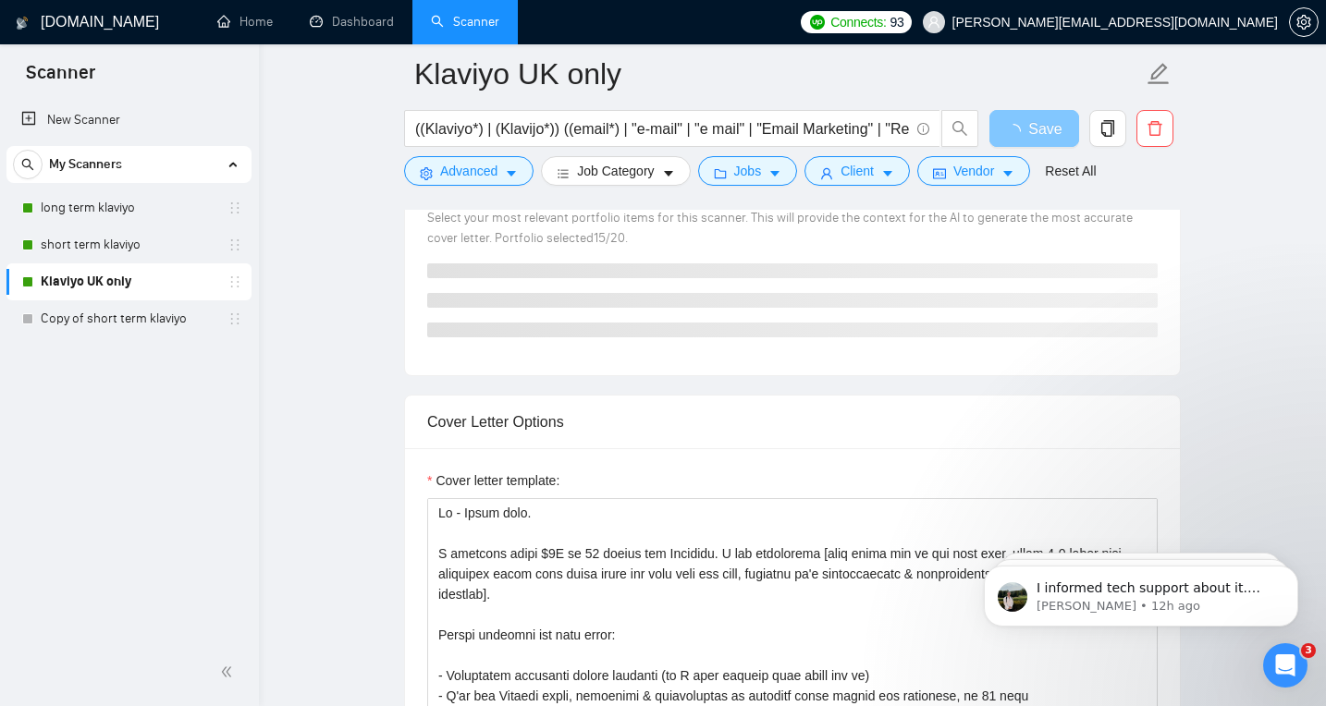
scroll to position [1677, 0]
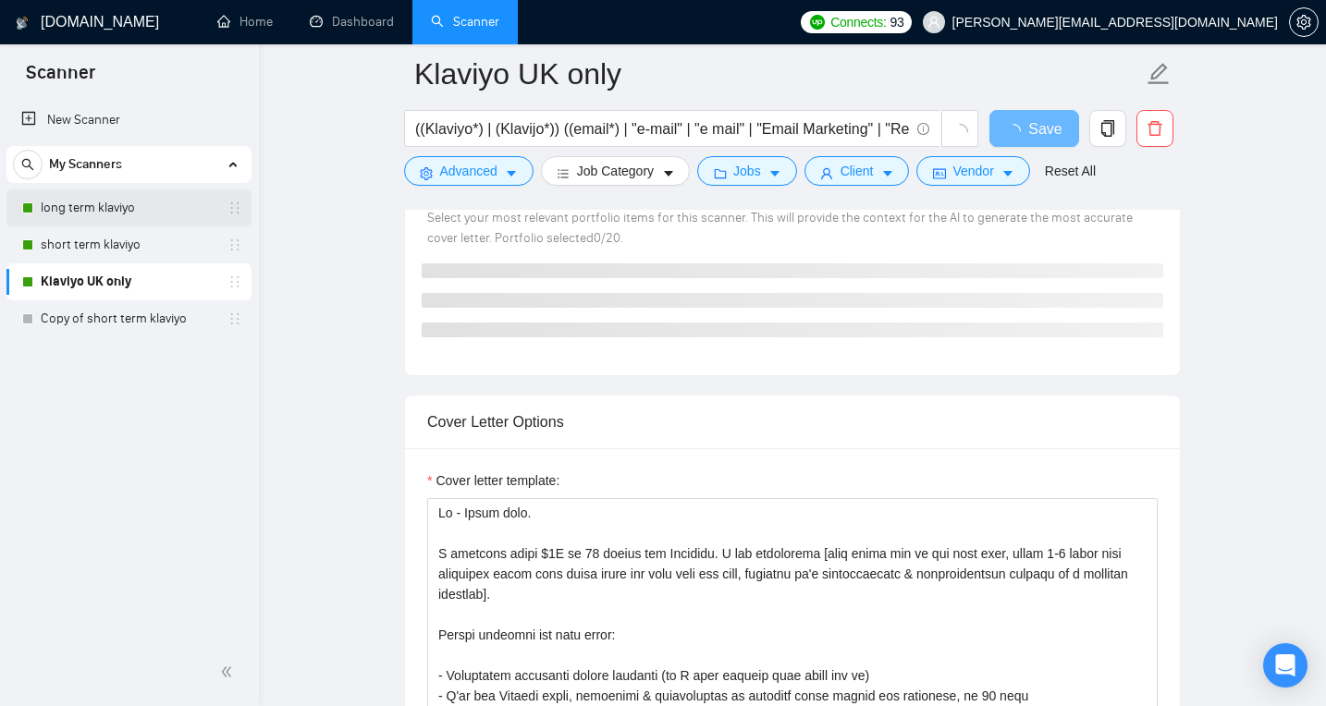
click at [85, 214] on link "long term klaviyo" at bounding box center [129, 207] width 176 height 37
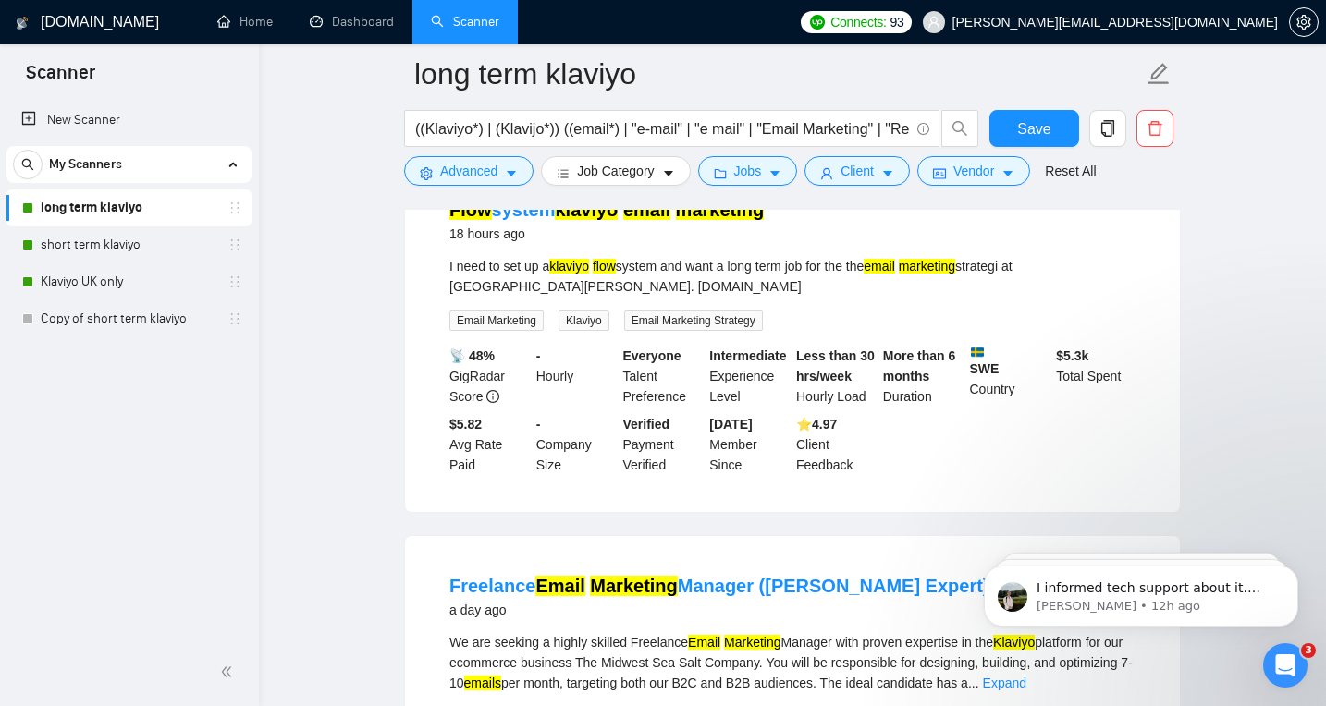
scroll to position [93, 0]
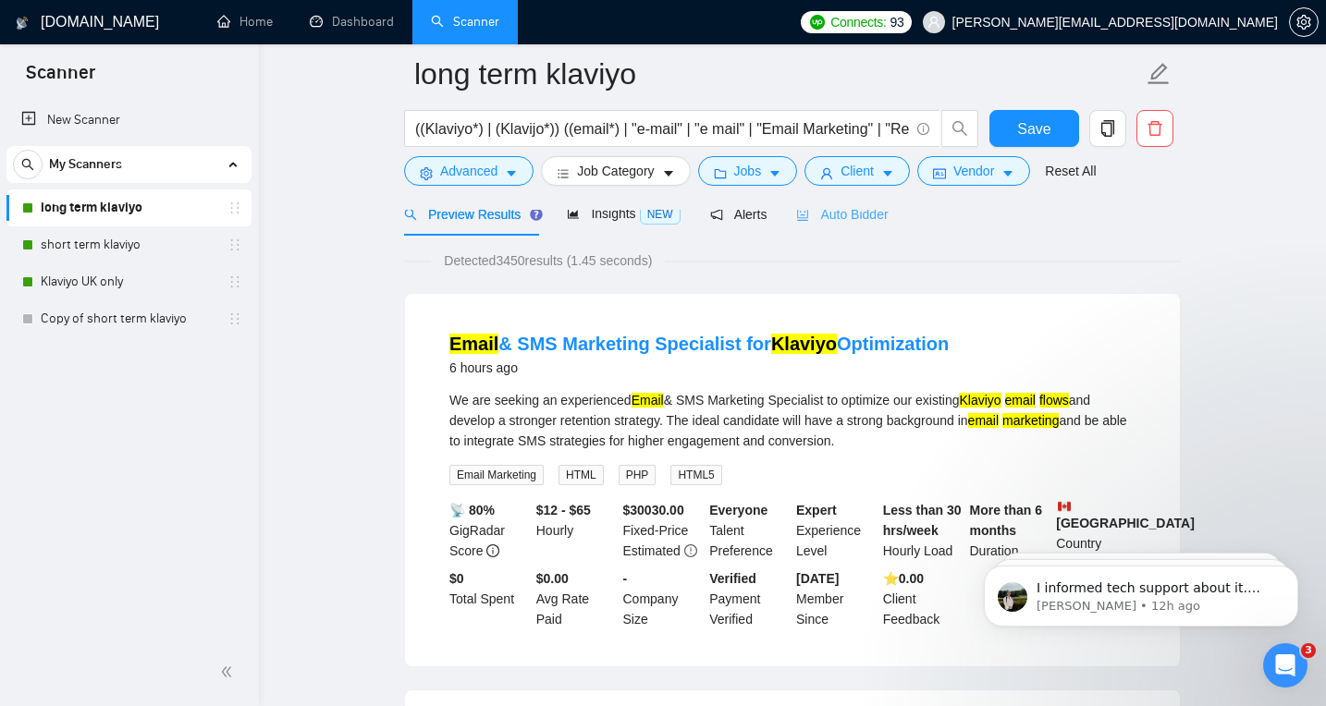
click at [861, 226] on div "Auto Bidder" at bounding box center [842, 213] width 92 height 43
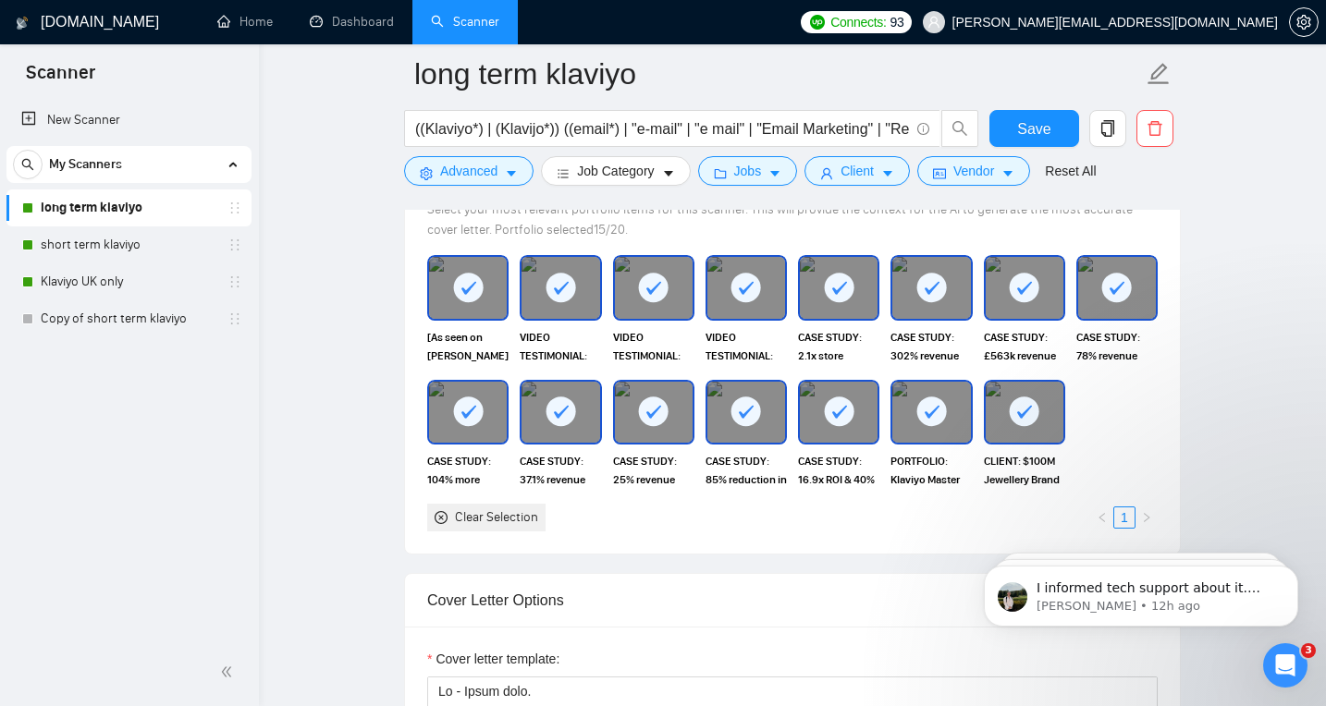
scroll to position [1990, 0]
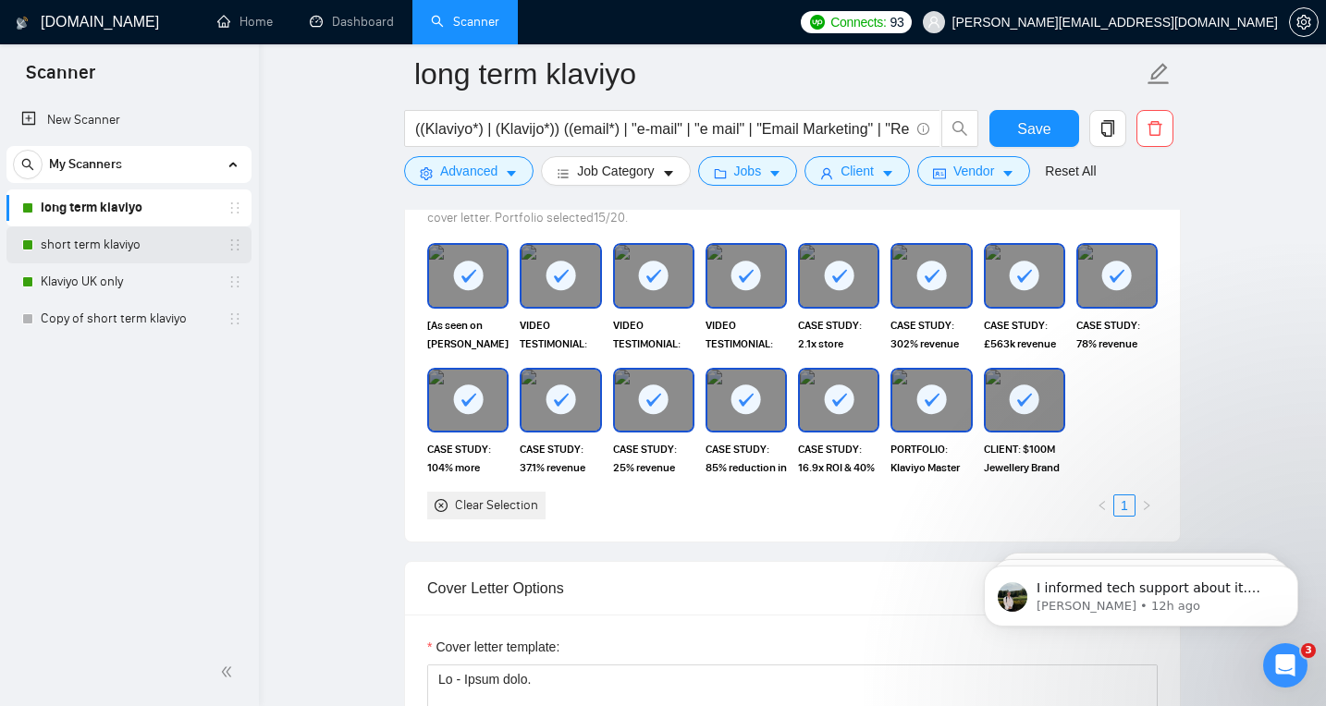
click at [64, 247] on link "short term klaviyo" at bounding box center [129, 244] width 176 height 37
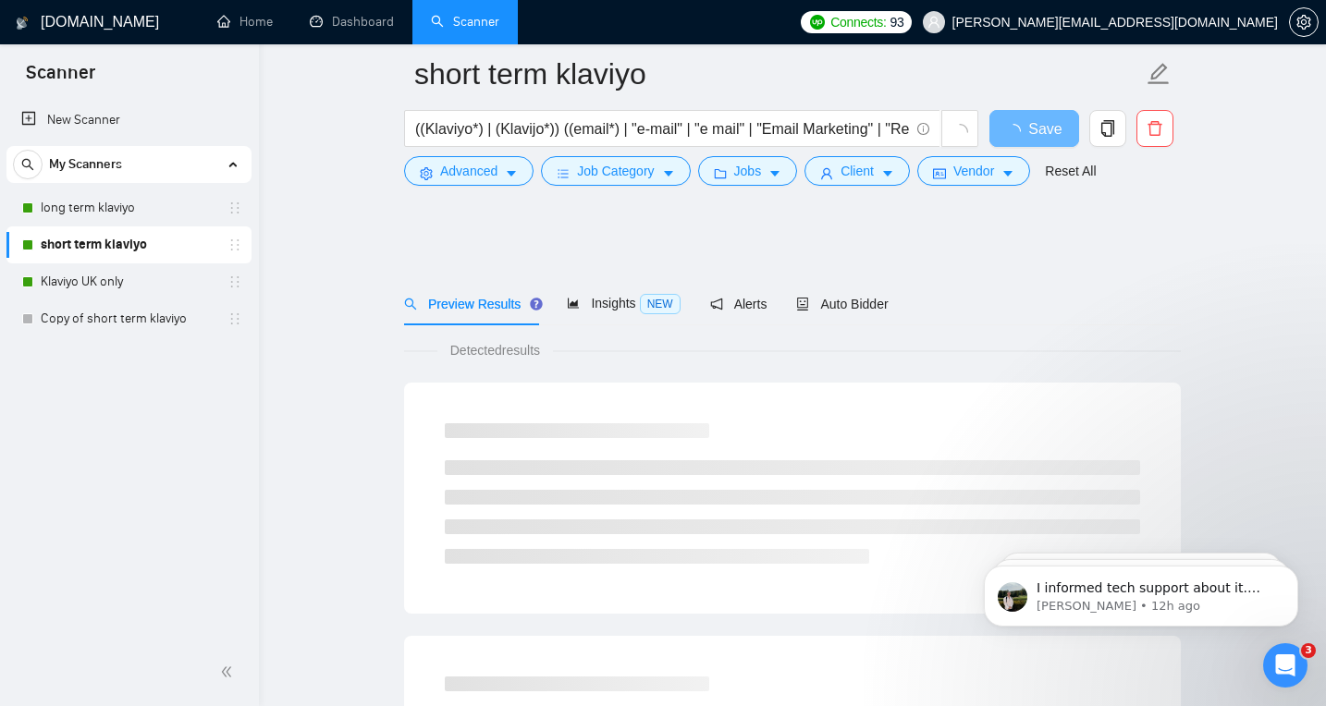
scroll to position [3, 0]
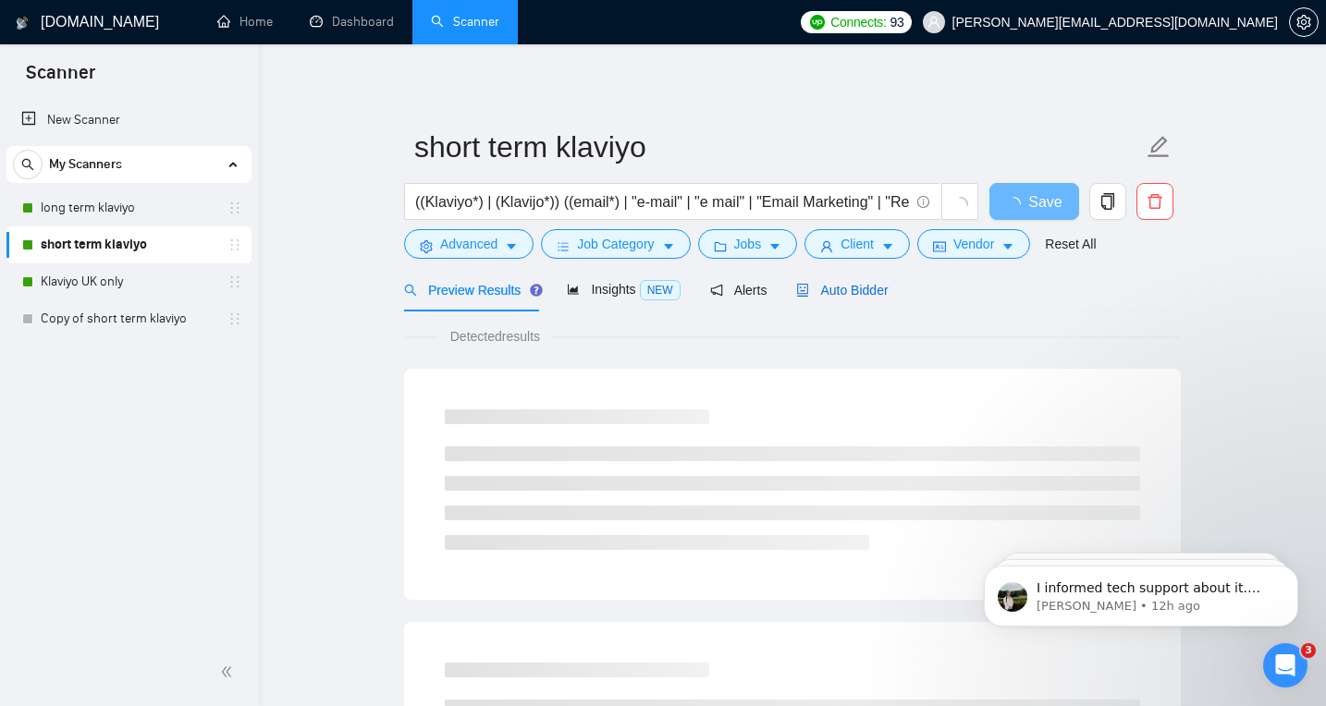
click at [834, 299] on div "Auto Bidder" at bounding box center [842, 290] width 92 height 20
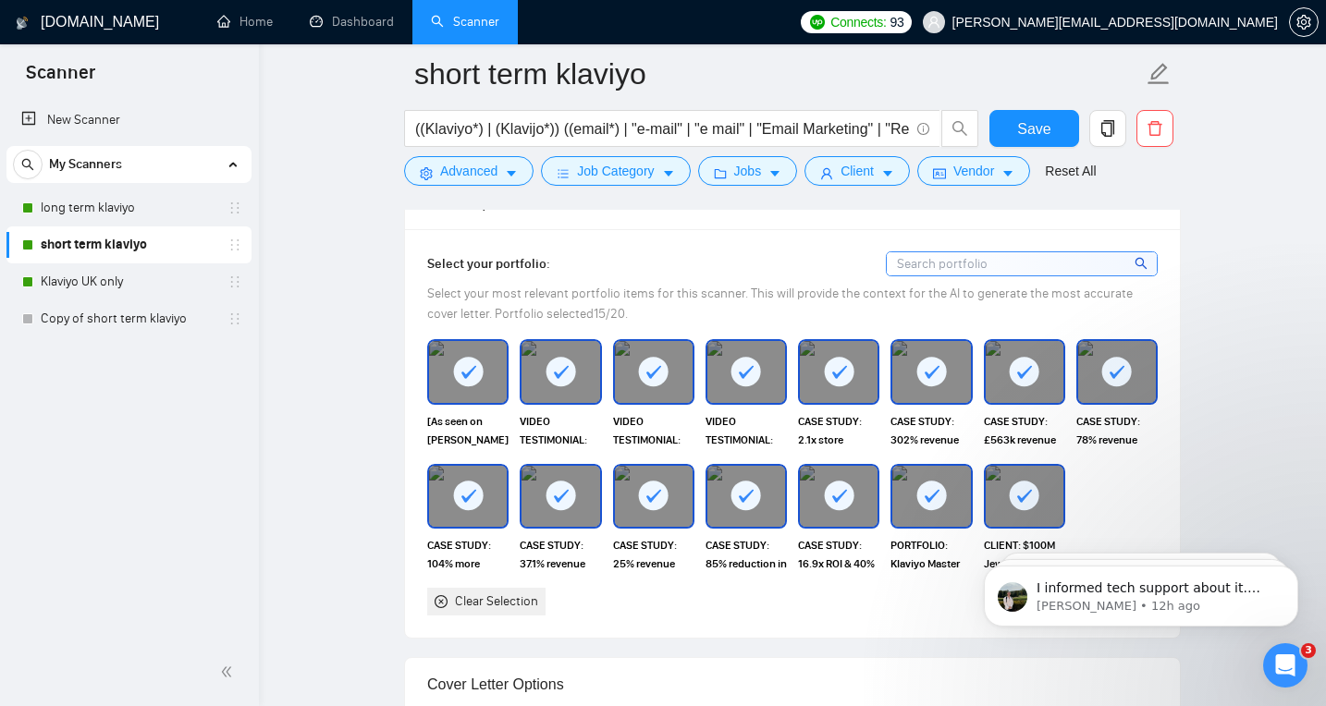
scroll to position [1667, 0]
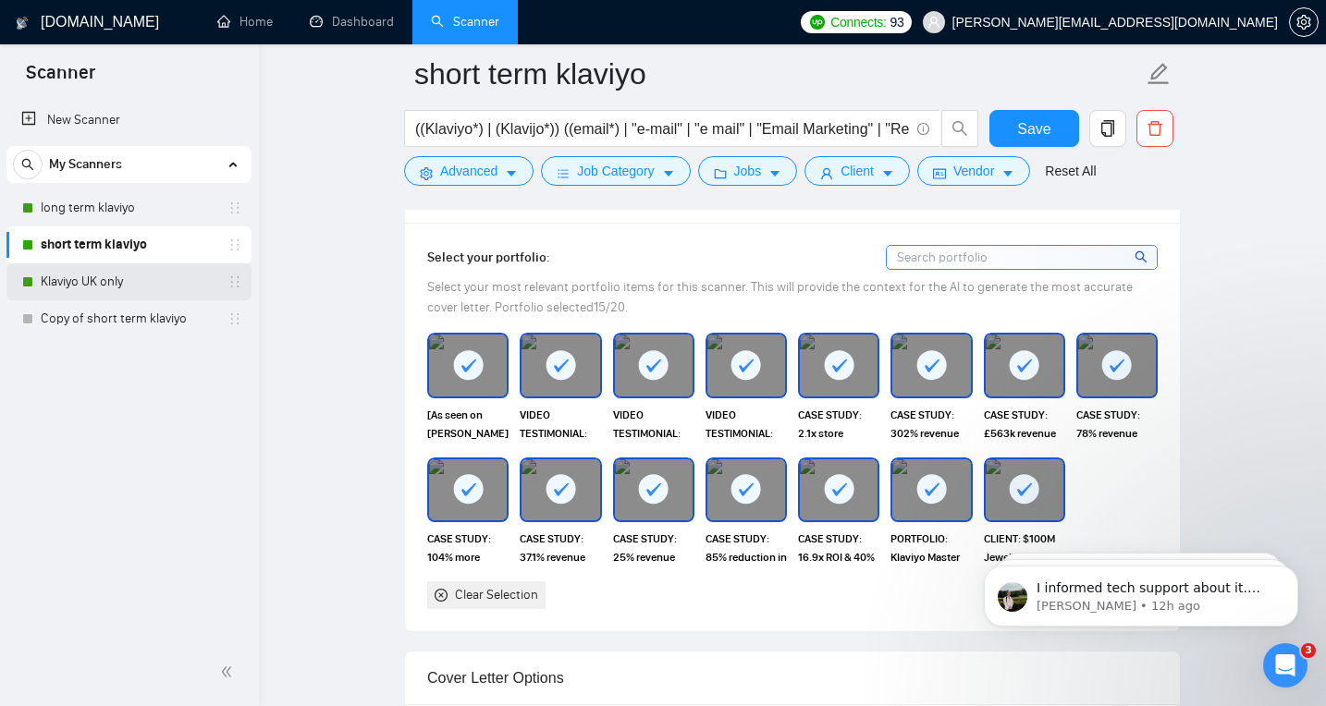
click at [115, 283] on link "Klaviyo UK only" at bounding box center [129, 281] width 176 height 37
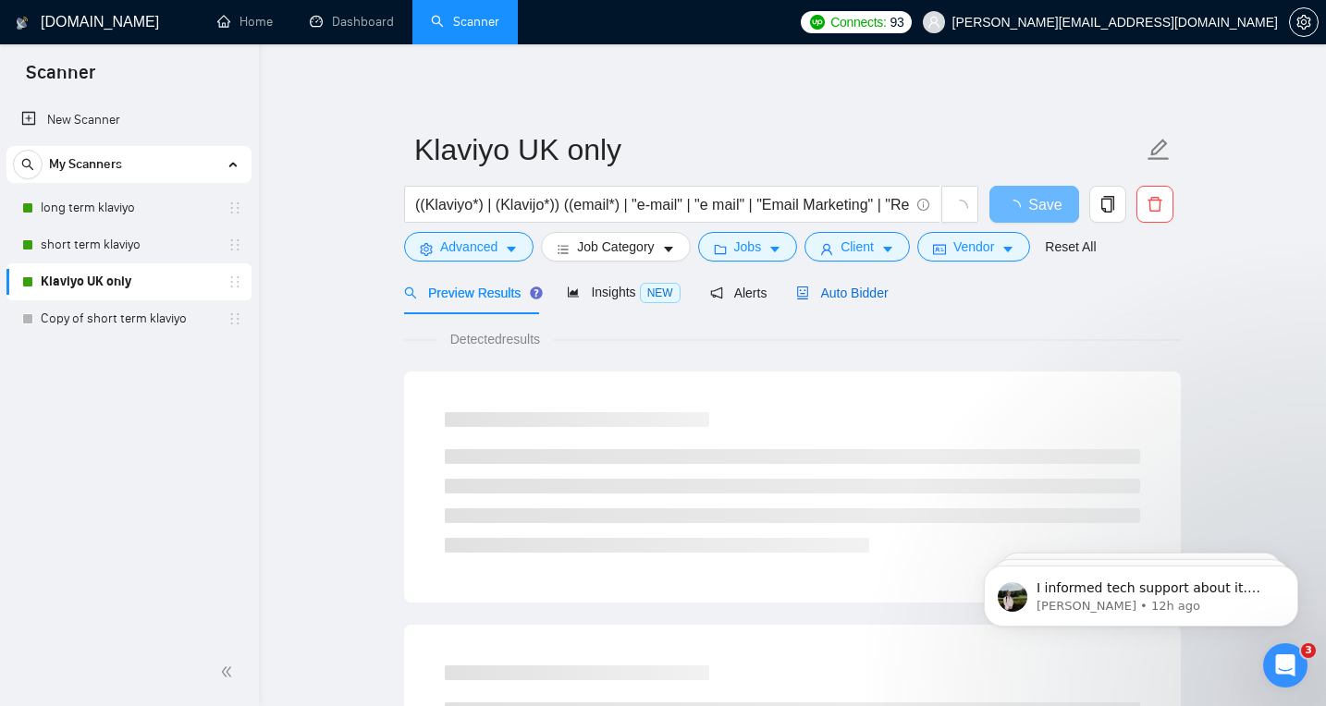
click at [861, 295] on span "Auto Bidder" at bounding box center [842, 293] width 92 height 15
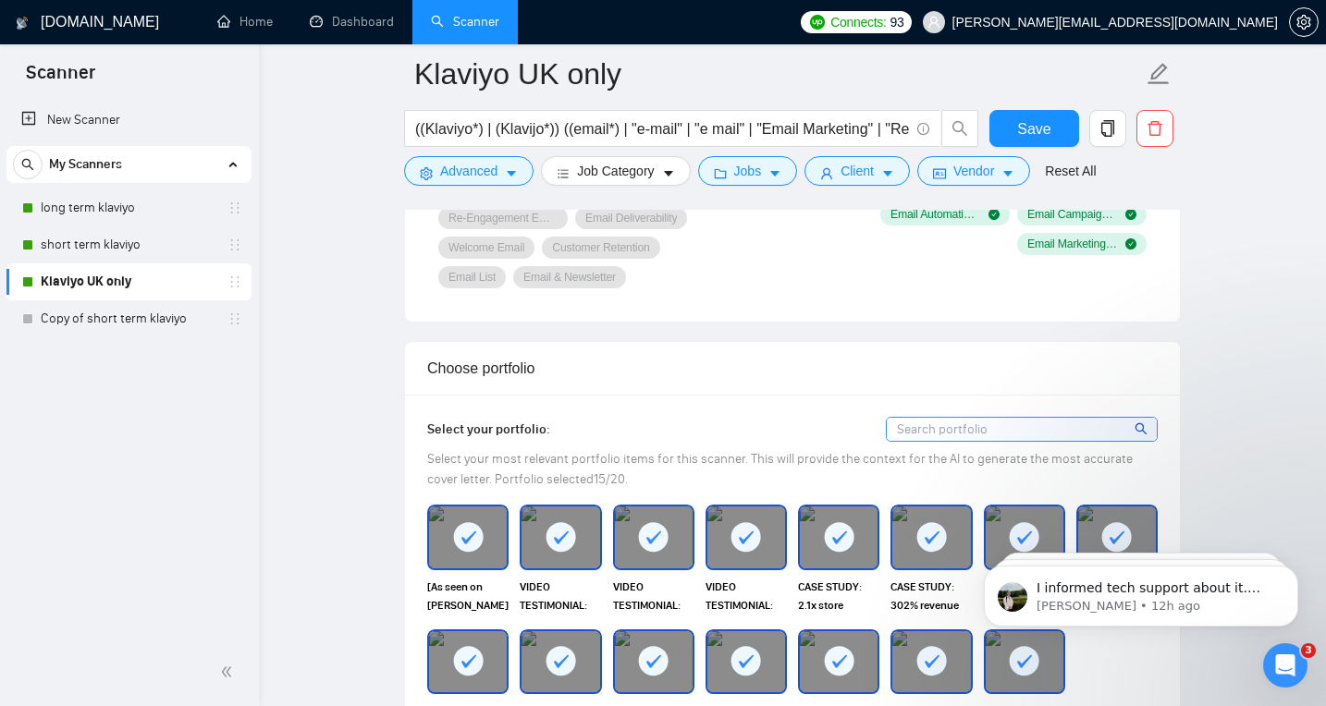
scroll to position [1741, 0]
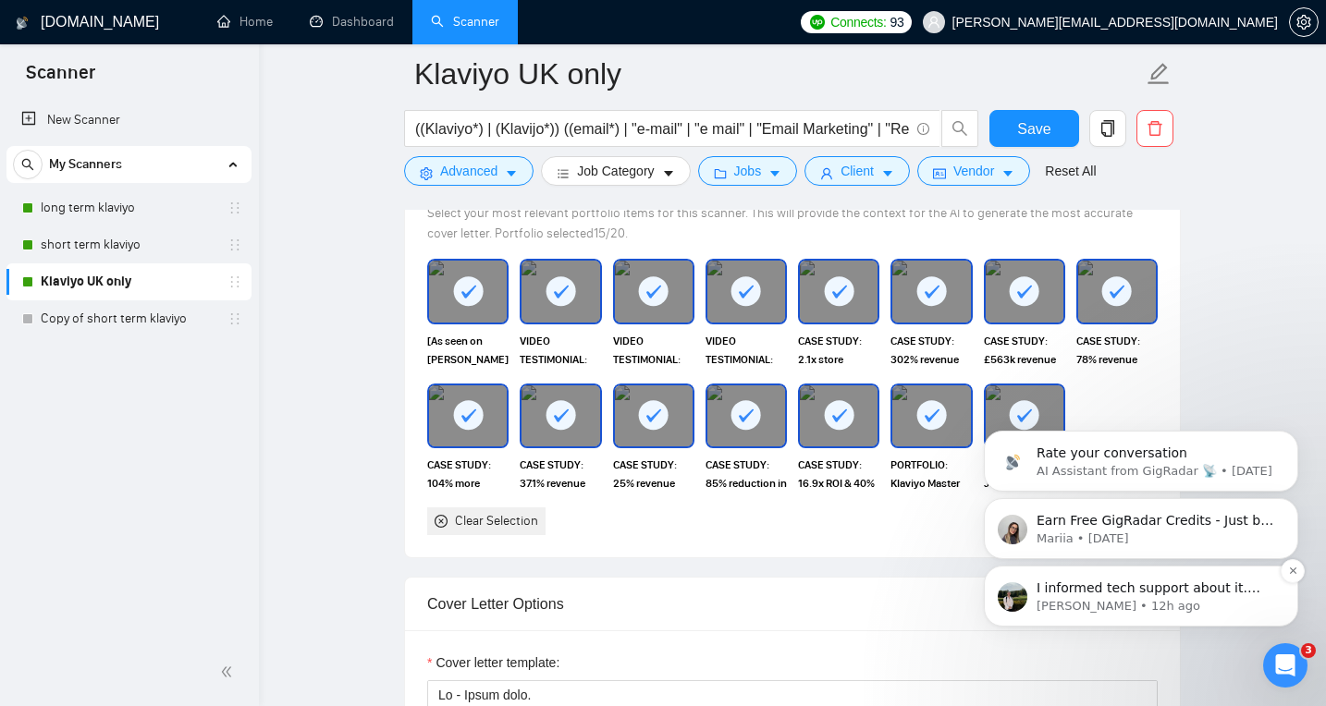
click at [1064, 587] on span "I informed tech support about it. Sorry for the inconvenience. I’ll let you kno…" at bounding box center [1148, 606] width 224 height 52
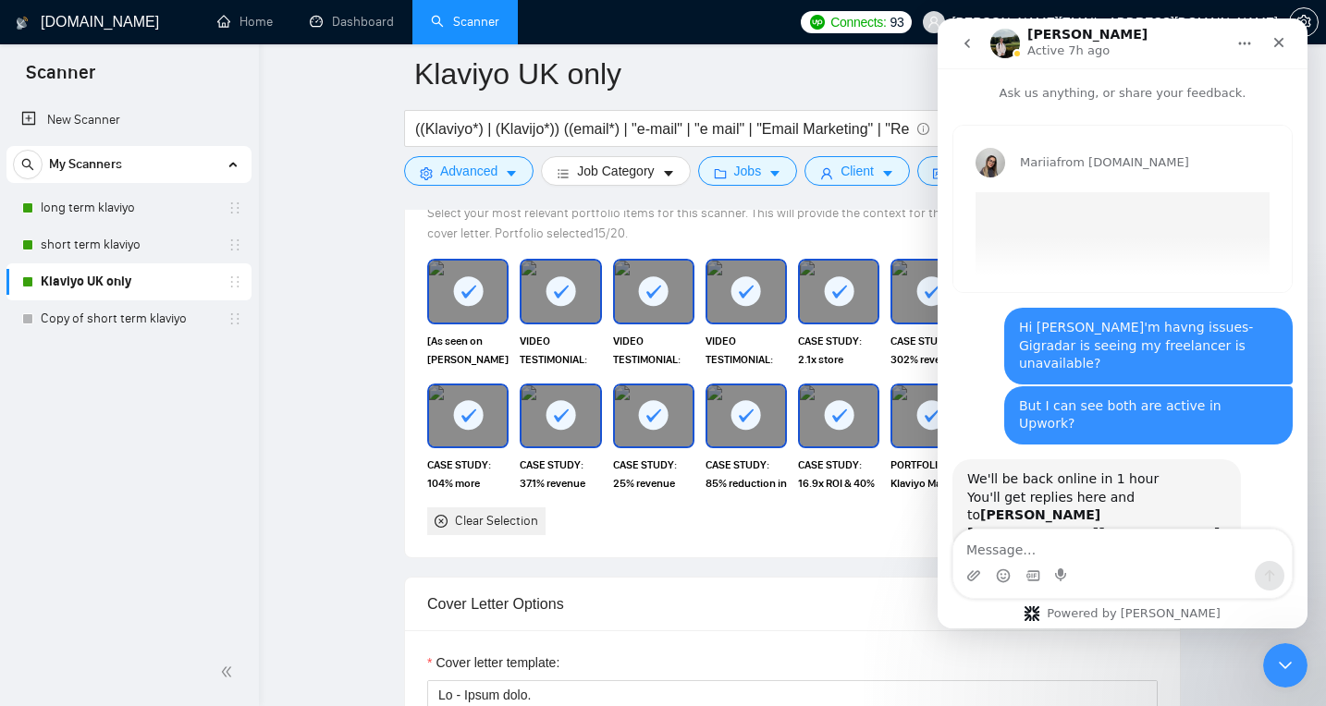
scroll to position [55, 0]
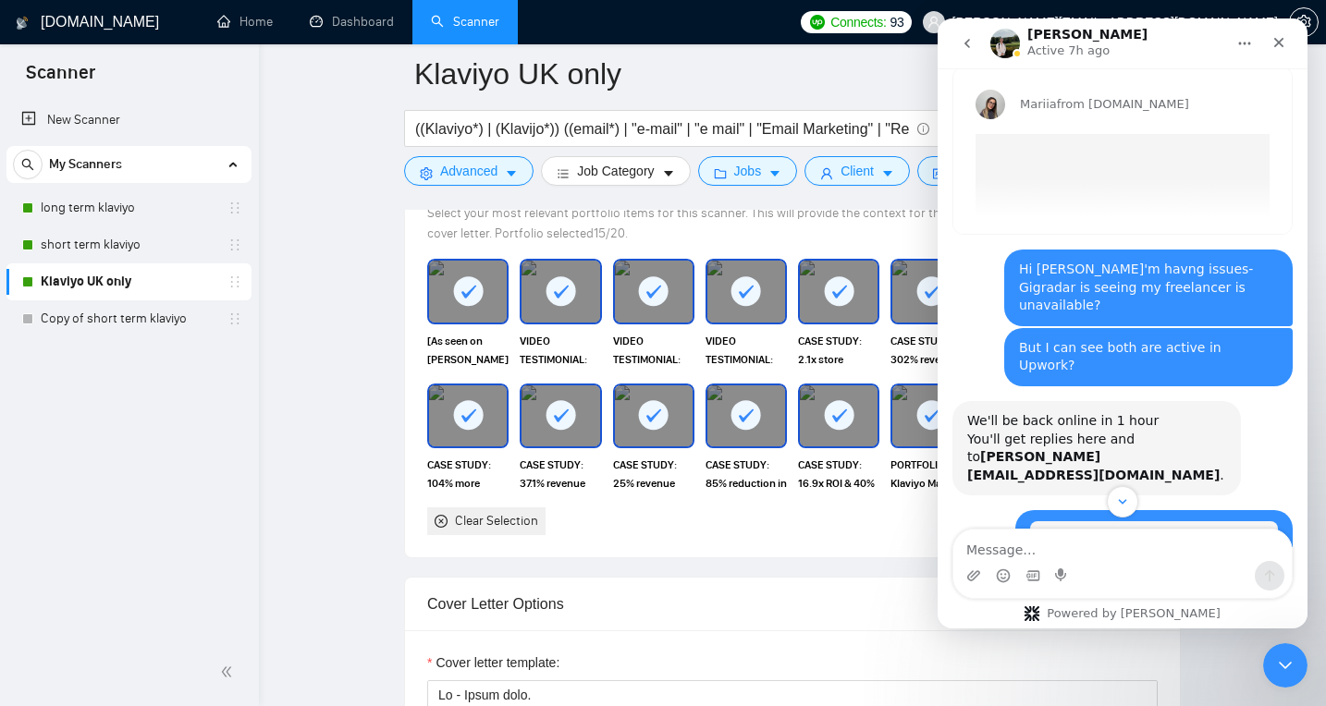
click at [1085, 556] on textarea "Message…" at bounding box center [1122, 545] width 338 height 31
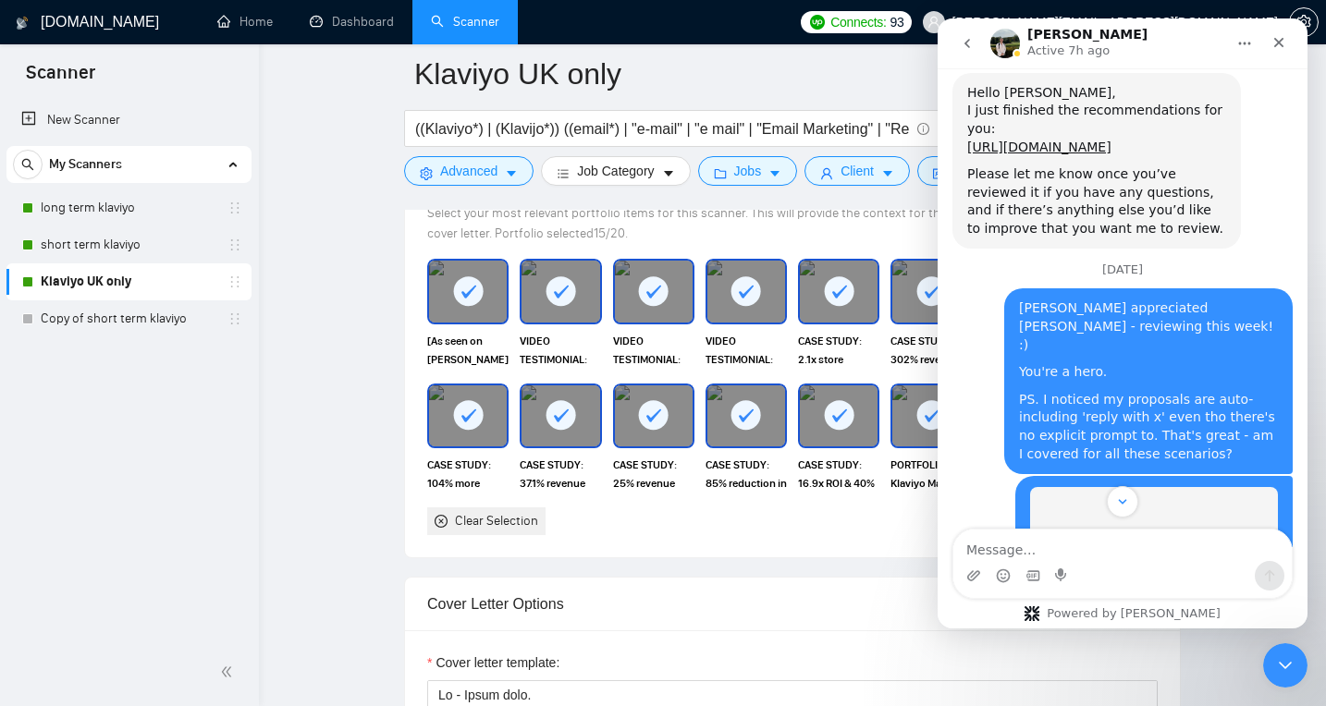
scroll to position [4954, 0]
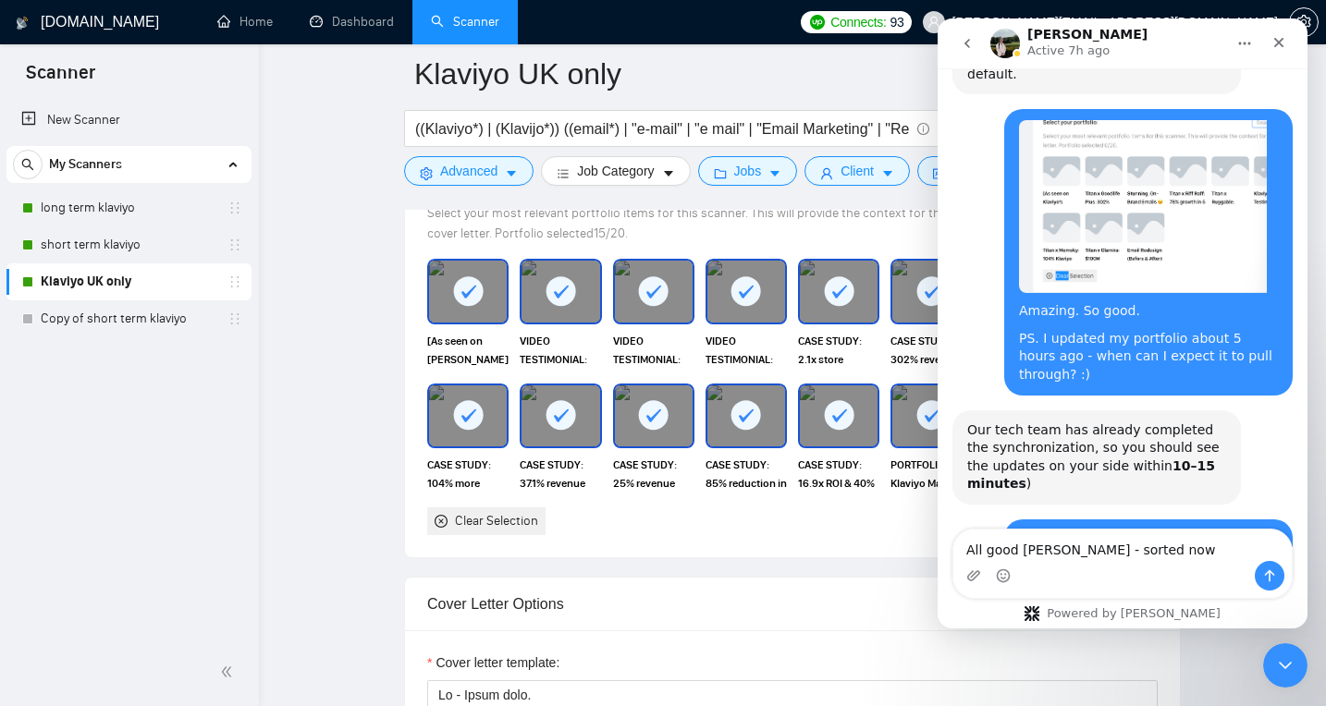
type textarea "All good Viktor - sorted now!"
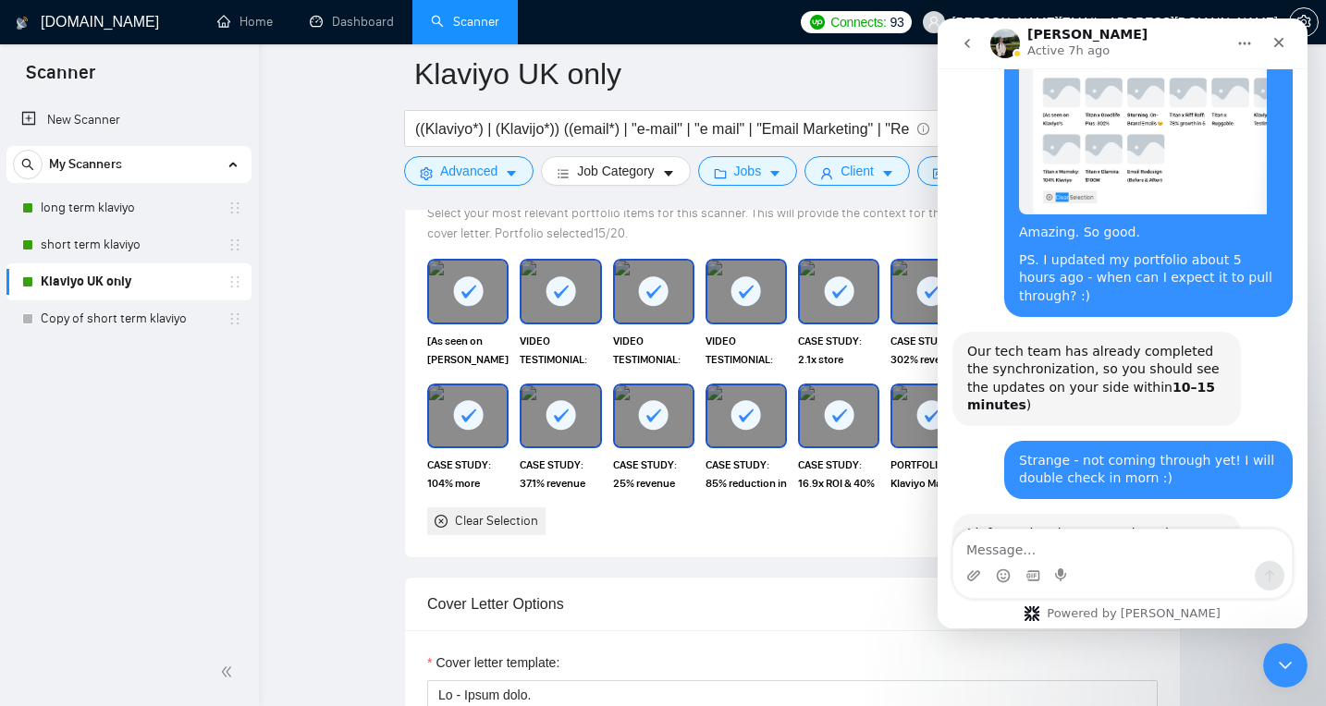
scroll to position [5033, 0]
click at [1282, 40] on icon "Close" at bounding box center [1278, 42] width 15 height 15
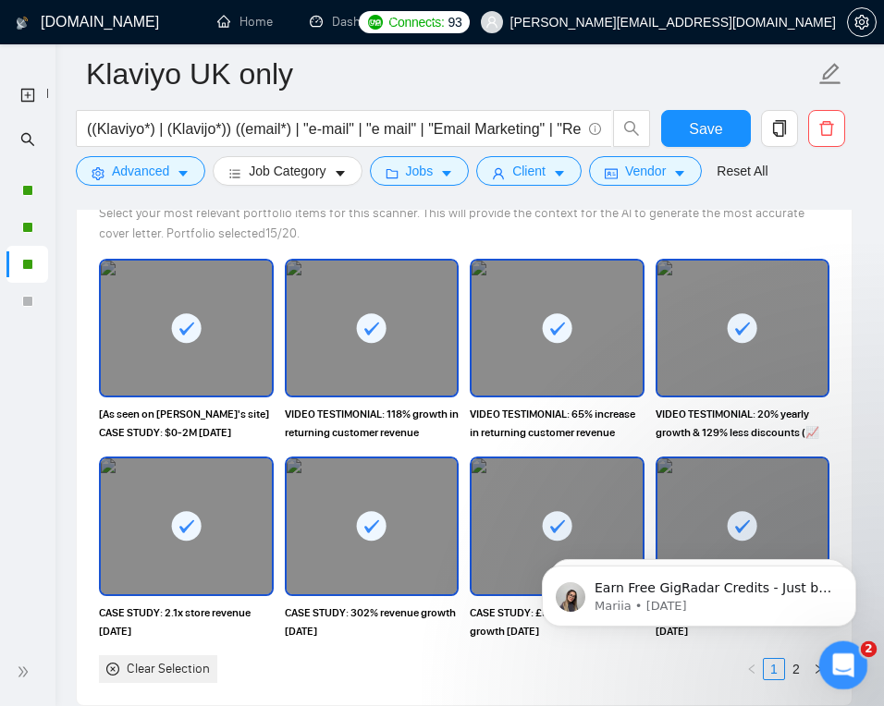
click at [826, 654] on div "Open Intercom Messenger" at bounding box center [840, 662] width 61 height 61
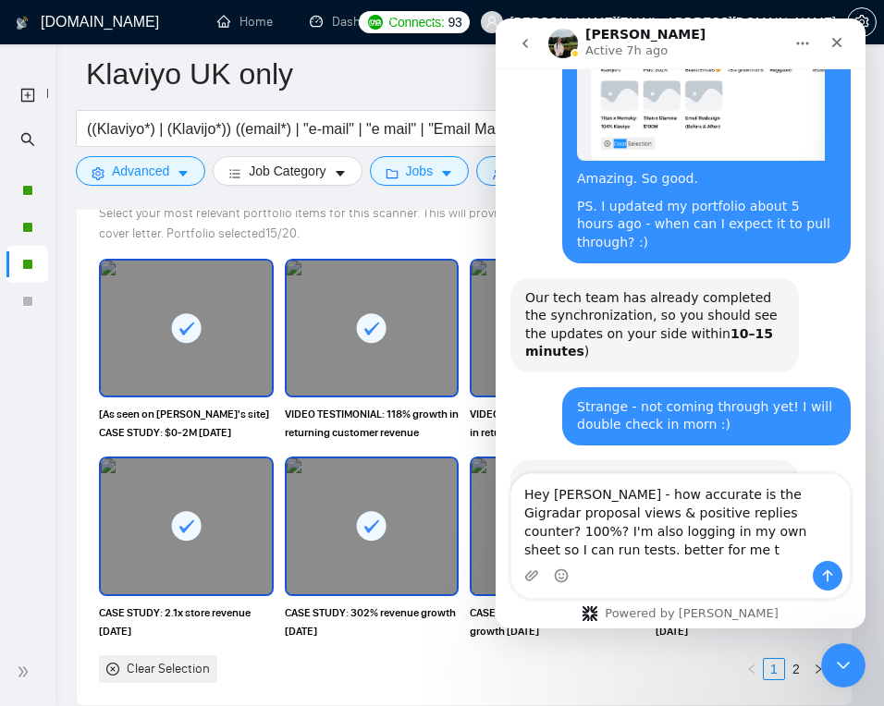
scroll to position [5089, 0]
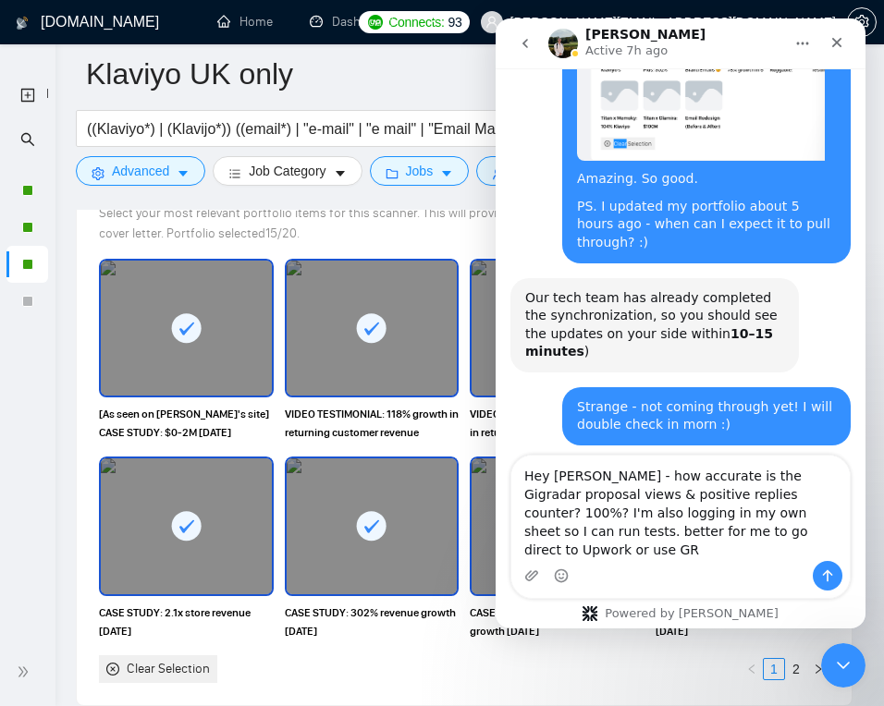
type textarea "Hey Viktor - how accurate is the Gigradar proposal views & positive replies cou…"
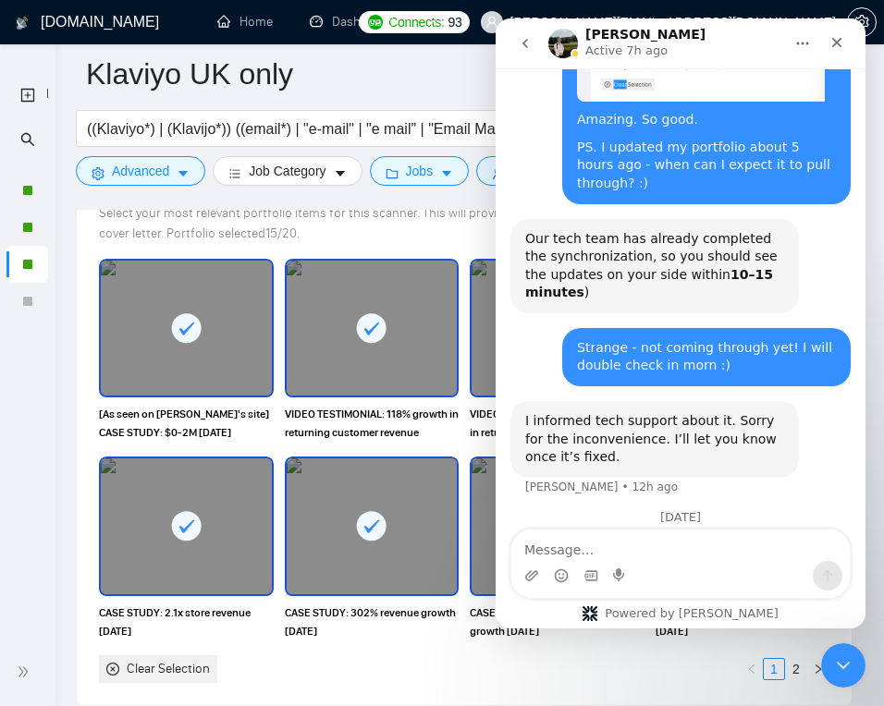
scroll to position [5148, 0]
click at [831, 36] on icon "Close" at bounding box center [836, 42] width 15 height 15
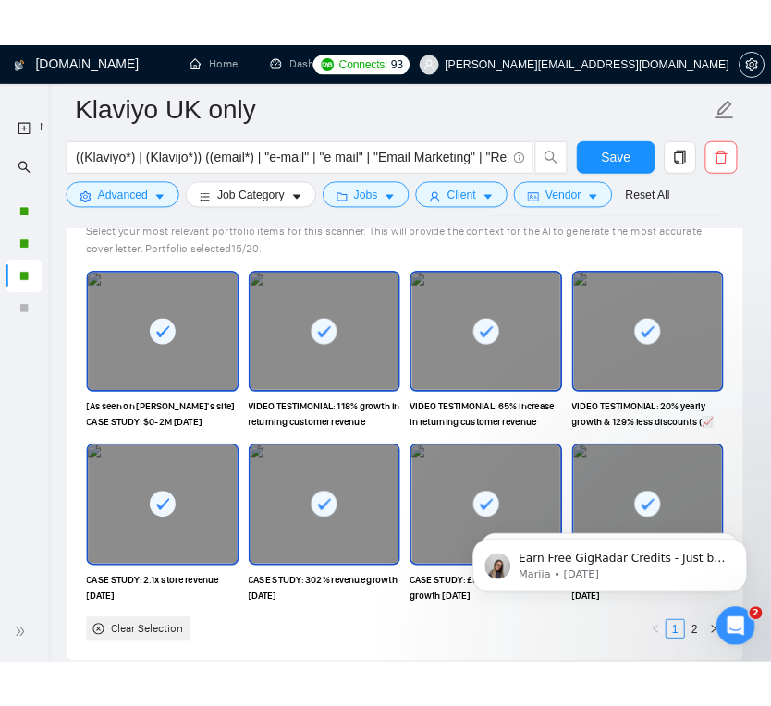
scroll to position [0, 0]
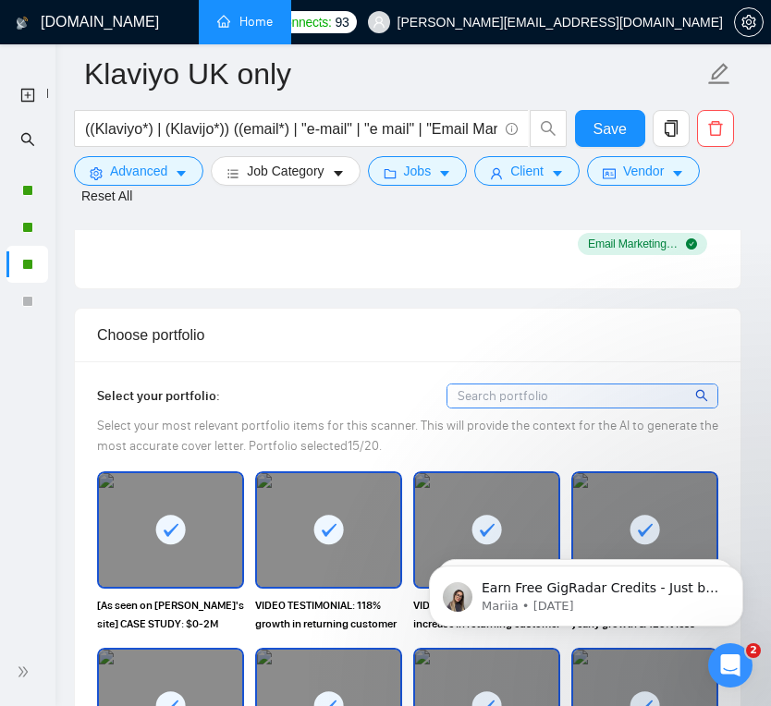
click at [244, 15] on link "Home" at bounding box center [244, 22] width 55 height 16
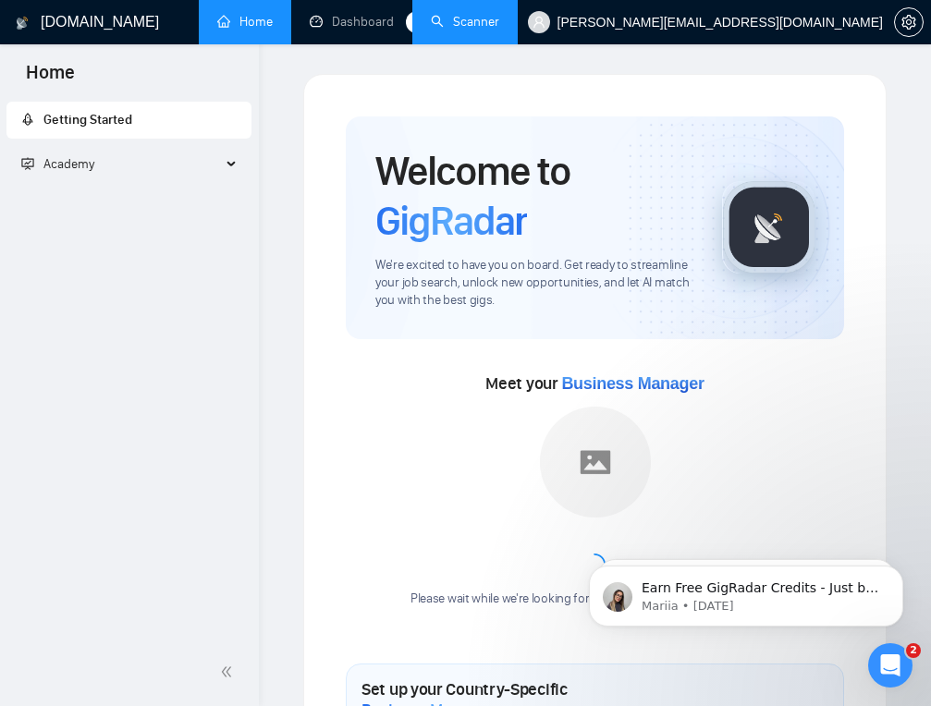
click at [460, 20] on link "Scanner" at bounding box center [465, 22] width 68 height 16
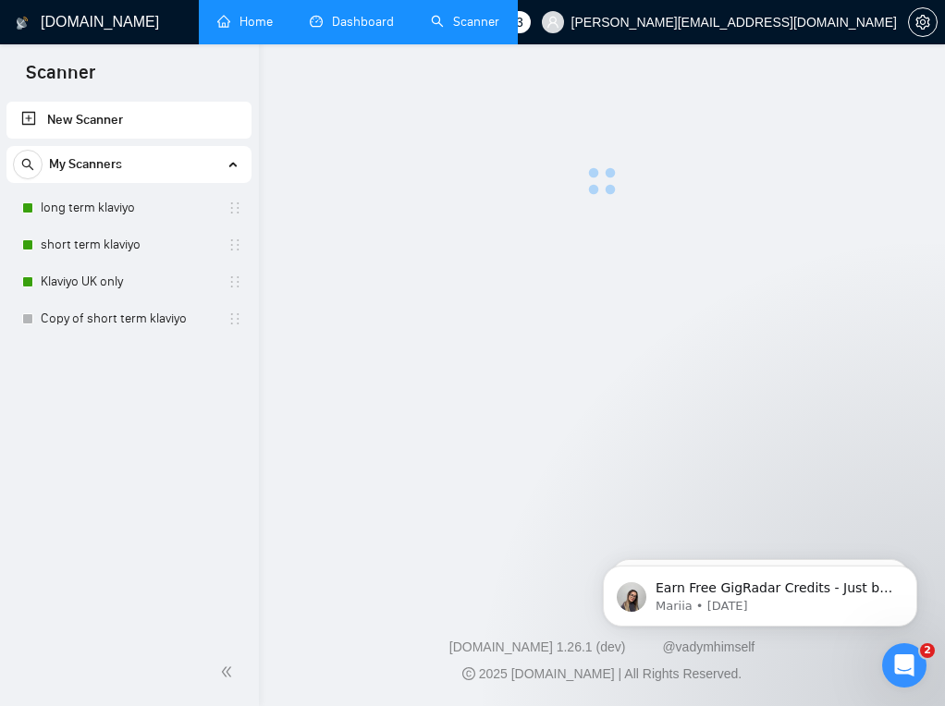
click at [310, 30] on link "Dashboard" at bounding box center [352, 22] width 84 height 16
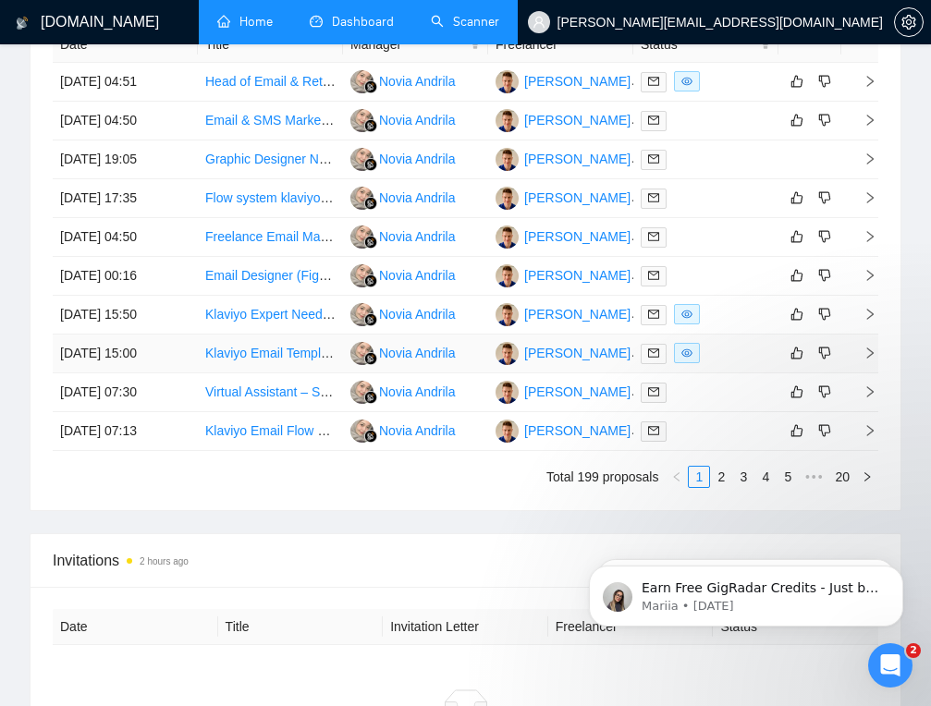
scroll to position [1198, 0]
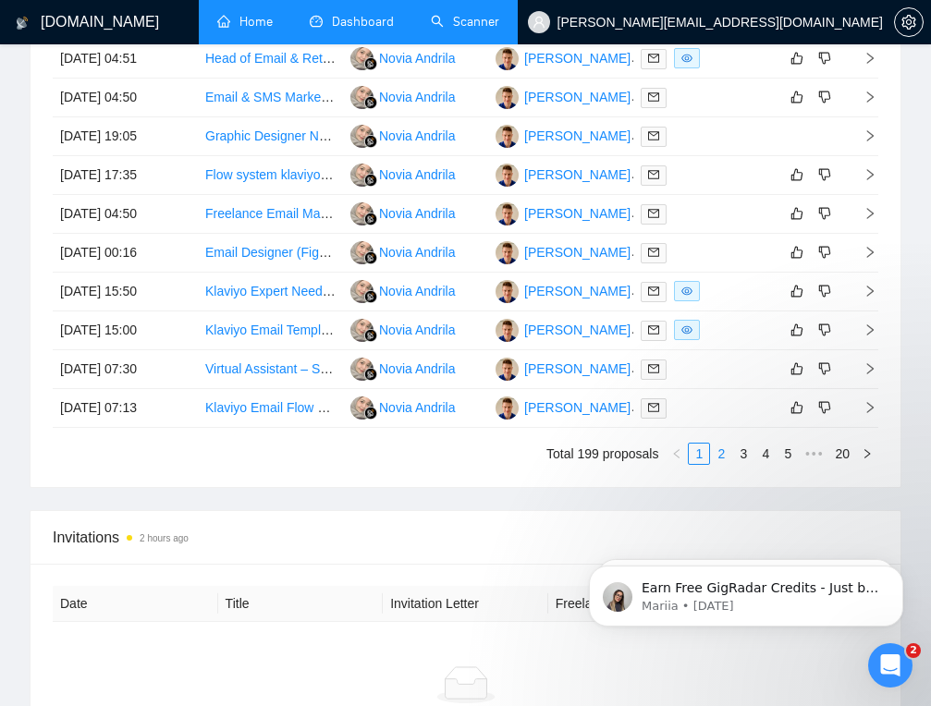
click at [719, 456] on link "2" at bounding box center [721, 454] width 20 height 20
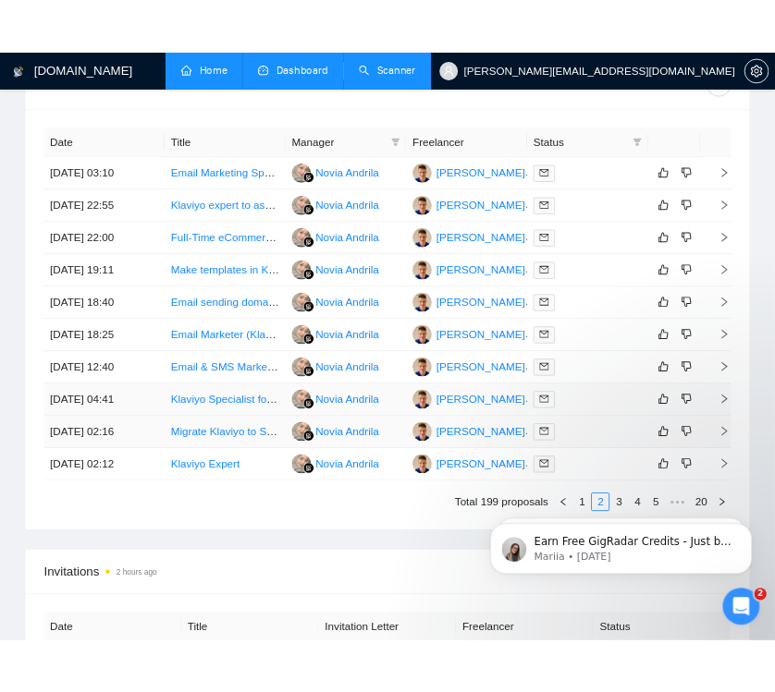
scroll to position [1117, 0]
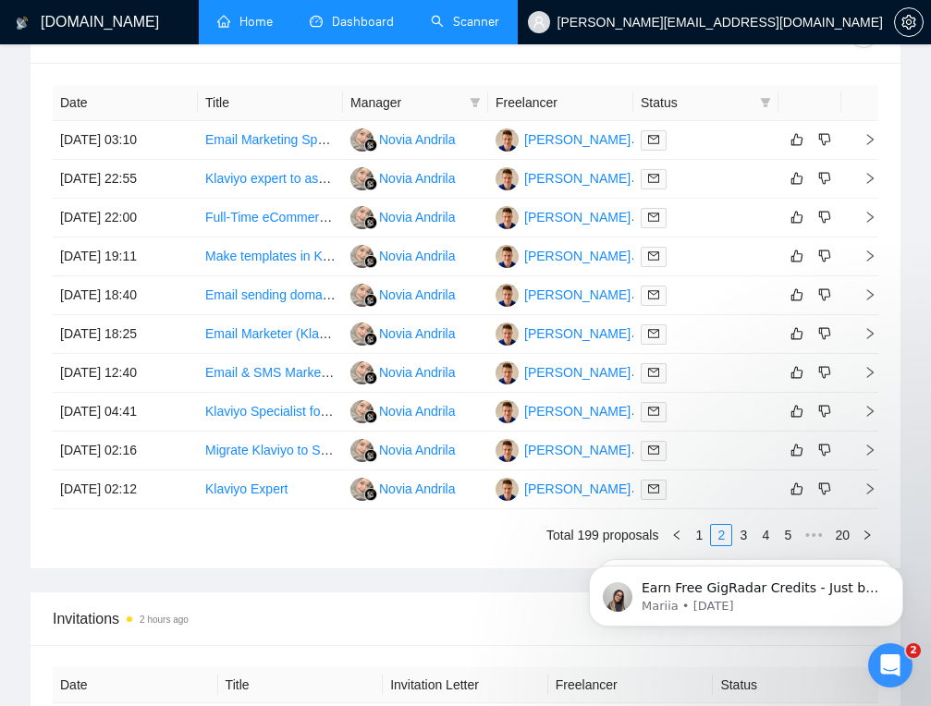
click at [687, 535] on body "Earn Free GigRadar Credits - Just by Sharing Your Story! 💬 Want more credits fo…" at bounding box center [745, 591] width 355 height 115
click at [689, 535] on body "Earn Free GigRadar Credits - Just by Sharing Your Story! 💬 Want more credits fo…" at bounding box center [745, 591] width 355 height 115
click at [703, 525] on link "1" at bounding box center [699, 535] width 20 height 20
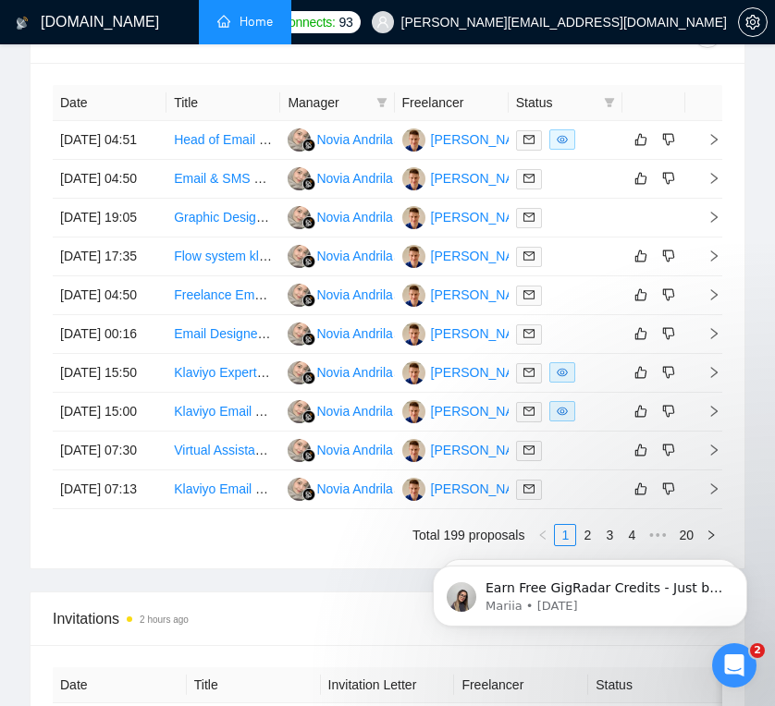
scroll to position [5148, 0]
